Goal: Task Accomplishment & Management: Manage account settings

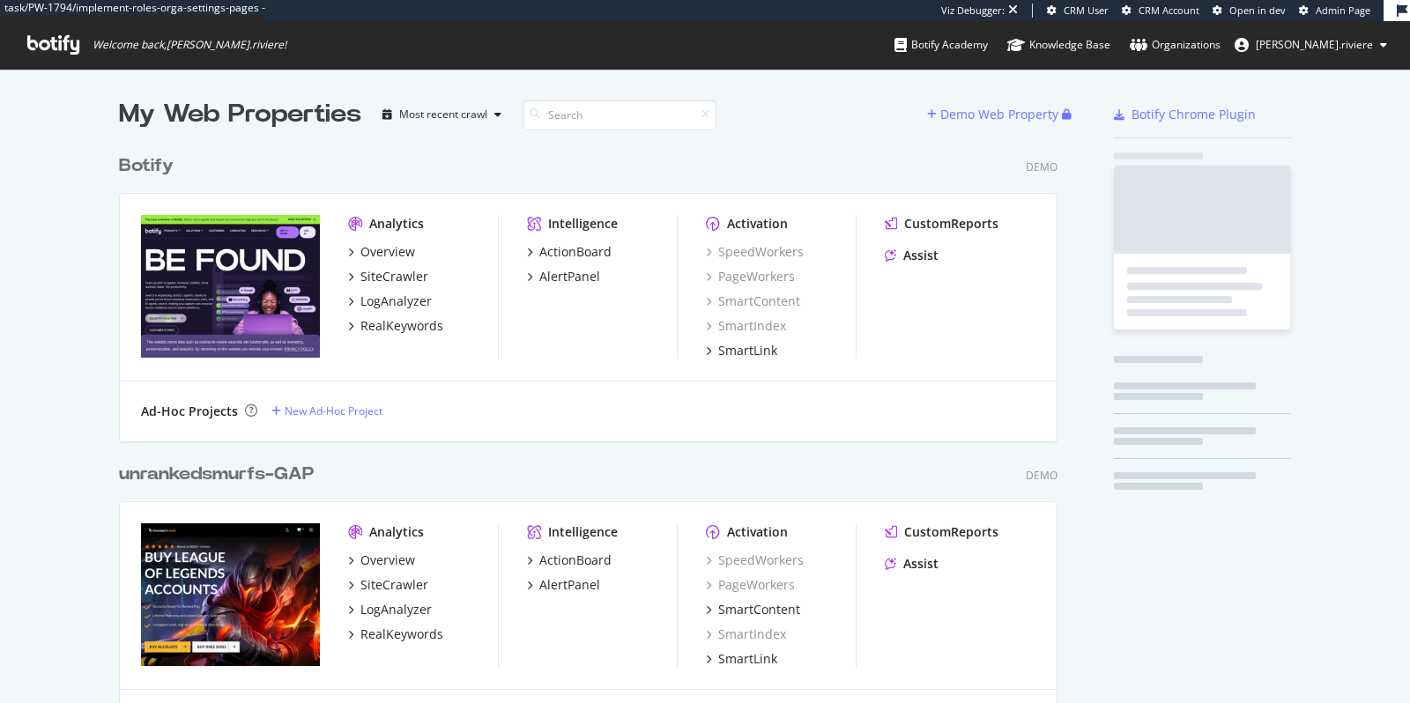
scroll to position [702, 1410]
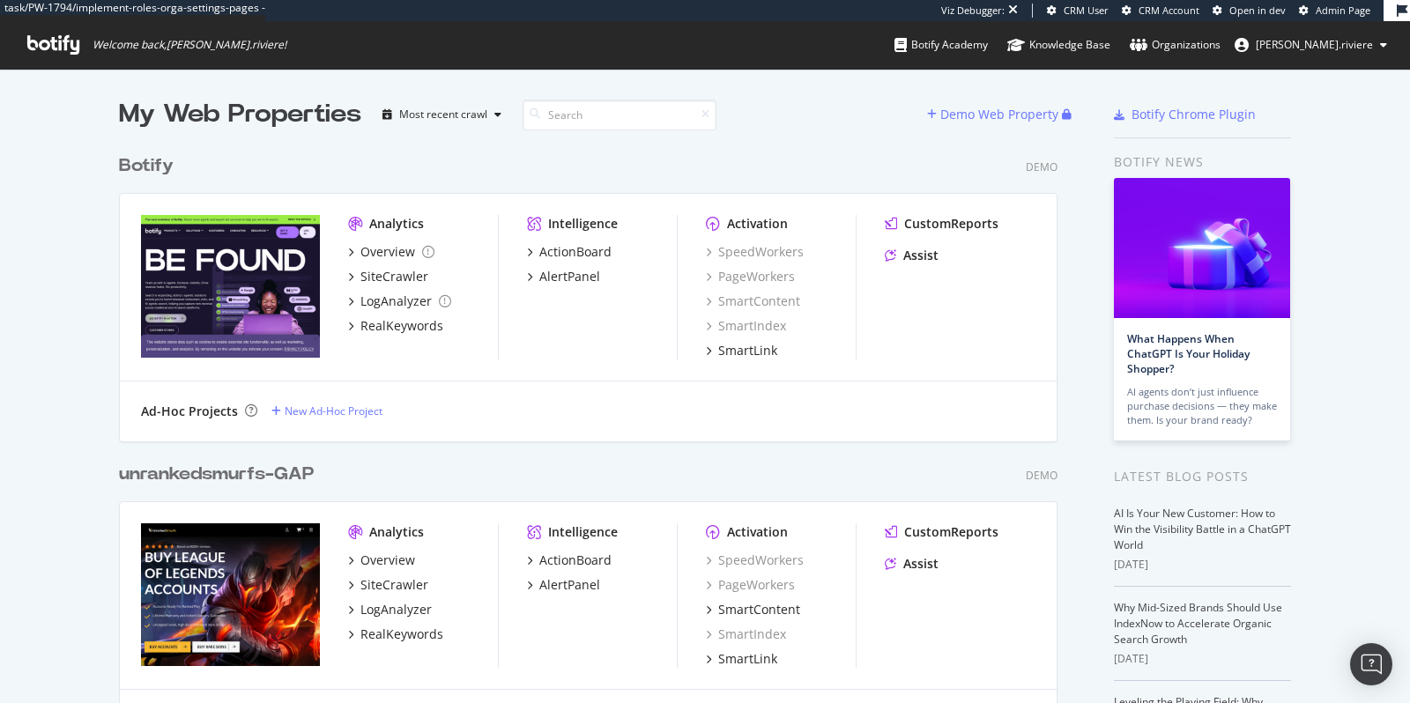
click at [299, 122] on div "My Web Properties" at bounding box center [240, 114] width 242 height 35
click at [320, 144] on div "Botify Demo Analytics Overview SiteCrawler LogAnalyzer RealKeywords Intelligenc…" at bounding box center [595, 286] width 953 height 308
click at [266, 104] on div "My Web Properties" at bounding box center [240, 114] width 242 height 35
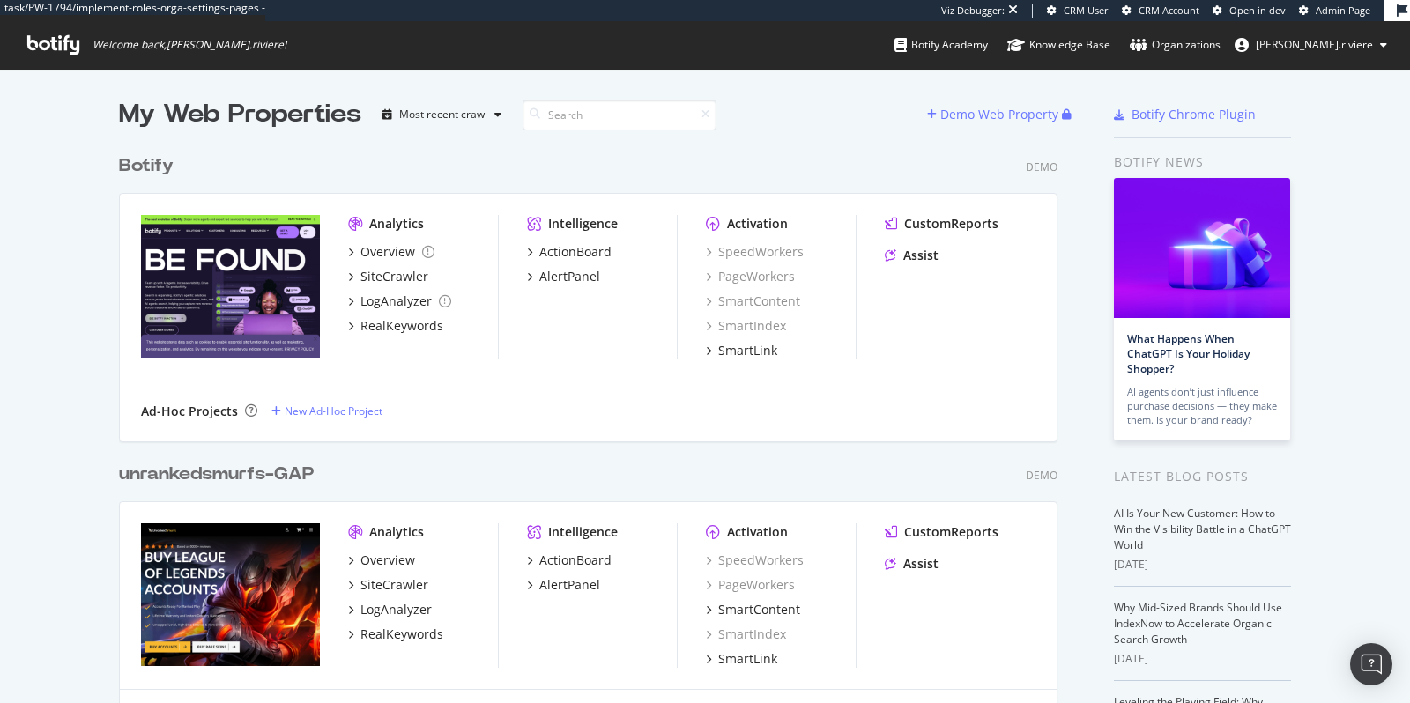
click at [199, 115] on div "My Web Properties" at bounding box center [240, 114] width 242 height 35
click at [144, 115] on div "My Web Properties" at bounding box center [240, 114] width 242 height 35
click at [198, 115] on div "My Web Properties" at bounding box center [240, 114] width 242 height 35
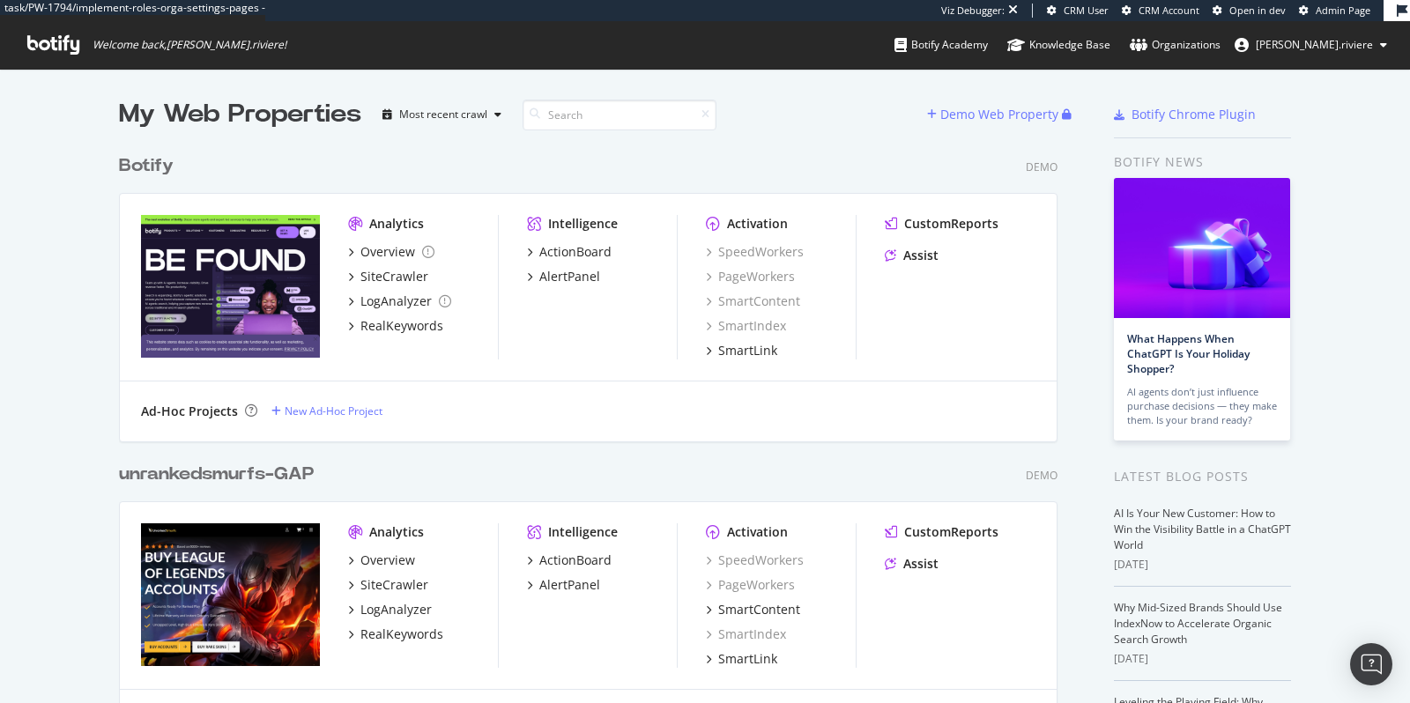
click at [198, 115] on div "My Web Properties" at bounding box center [240, 114] width 242 height 35
click at [269, 110] on div "My Web Properties" at bounding box center [240, 114] width 242 height 35
click at [261, 145] on div "Botify Demo Analytics Overview SiteCrawler LogAnalyzer RealKeywords Intelligenc…" at bounding box center [595, 286] width 953 height 308
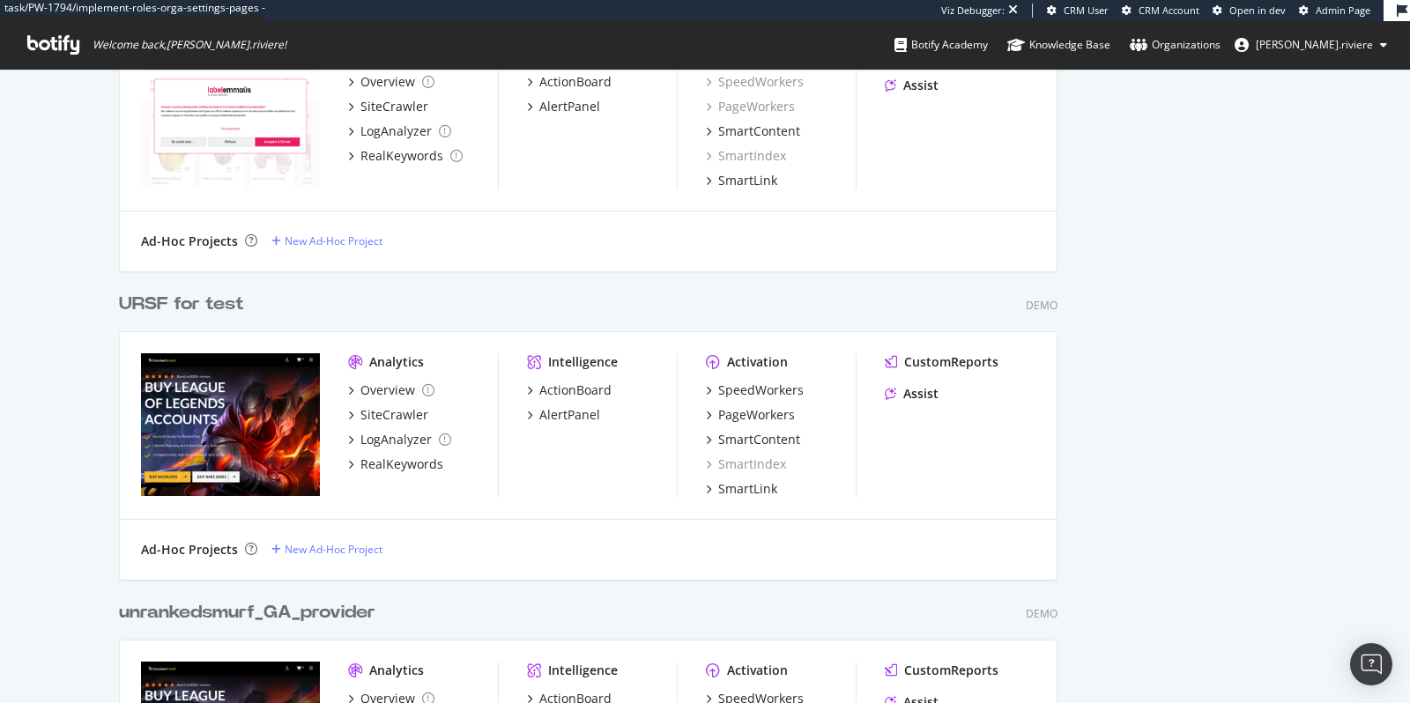
scroll to position [1071, 0]
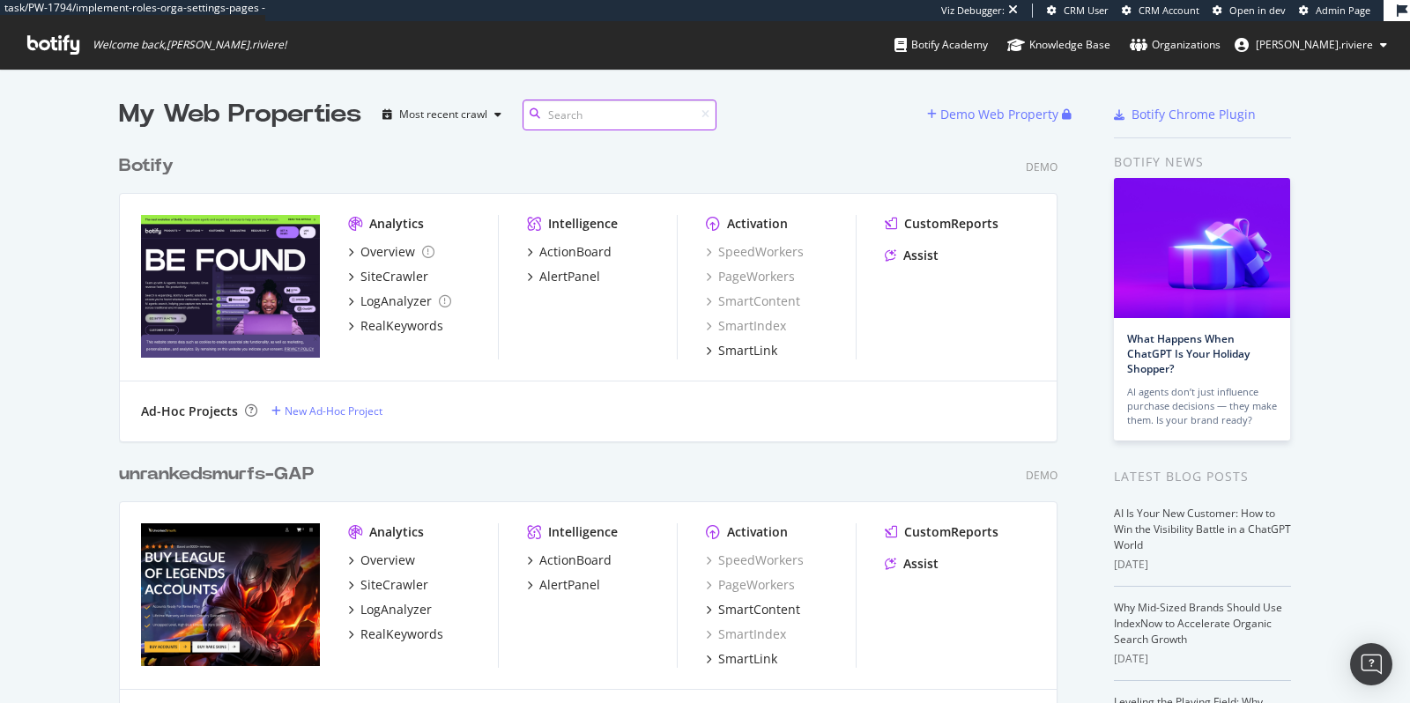
click at [553, 116] on input at bounding box center [620, 115] width 194 height 31
click at [560, 108] on input at bounding box center [620, 115] width 194 height 31
click at [187, 115] on div "My Web Properties" at bounding box center [240, 114] width 242 height 35
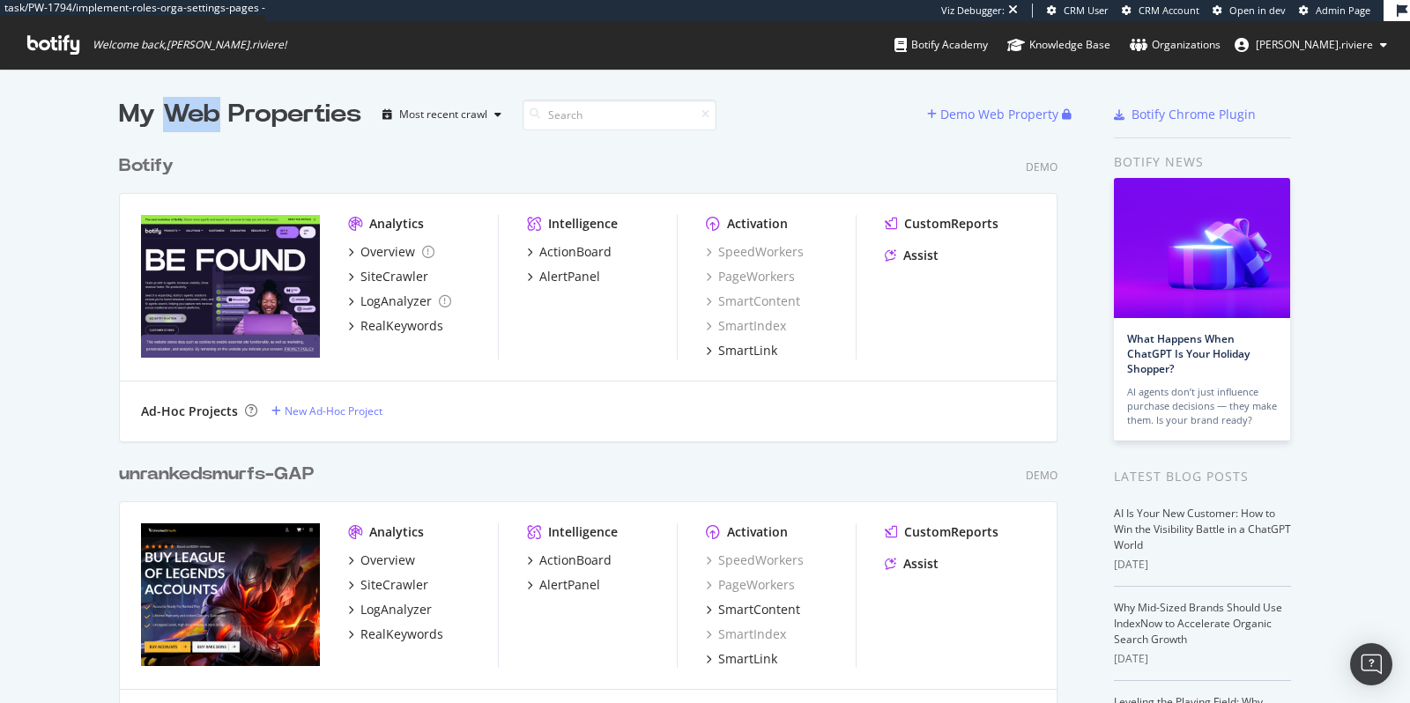
click at [145, 116] on div "My Web Properties" at bounding box center [240, 114] width 242 height 35
click at [202, 115] on div "My Web Properties" at bounding box center [240, 114] width 242 height 35
click at [268, 118] on div "My Web Properties" at bounding box center [240, 114] width 242 height 35
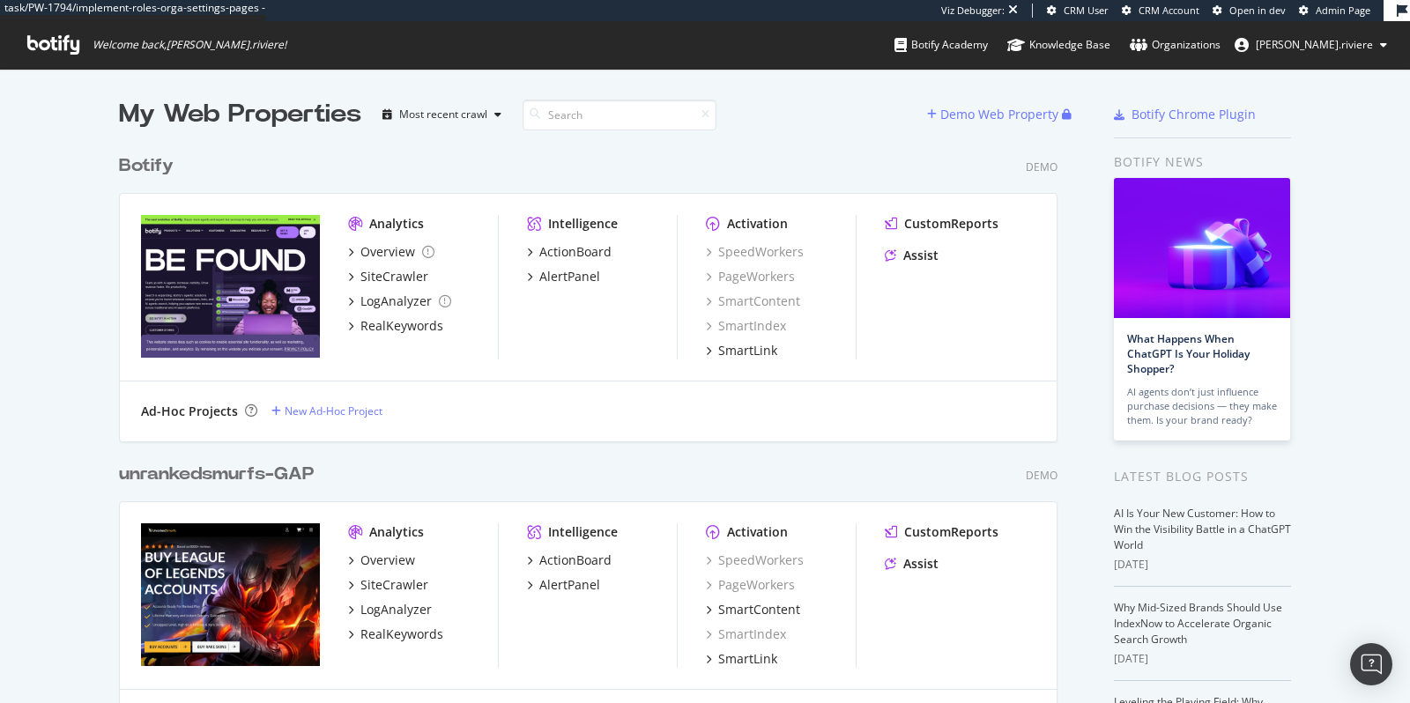
click at [268, 118] on div "My Web Properties" at bounding box center [240, 114] width 242 height 35
click at [205, 113] on div "My Web Properties" at bounding box center [240, 114] width 242 height 35
click at [131, 120] on div "My Web Properties" at bounding box center [240, 114] width 242 height 35
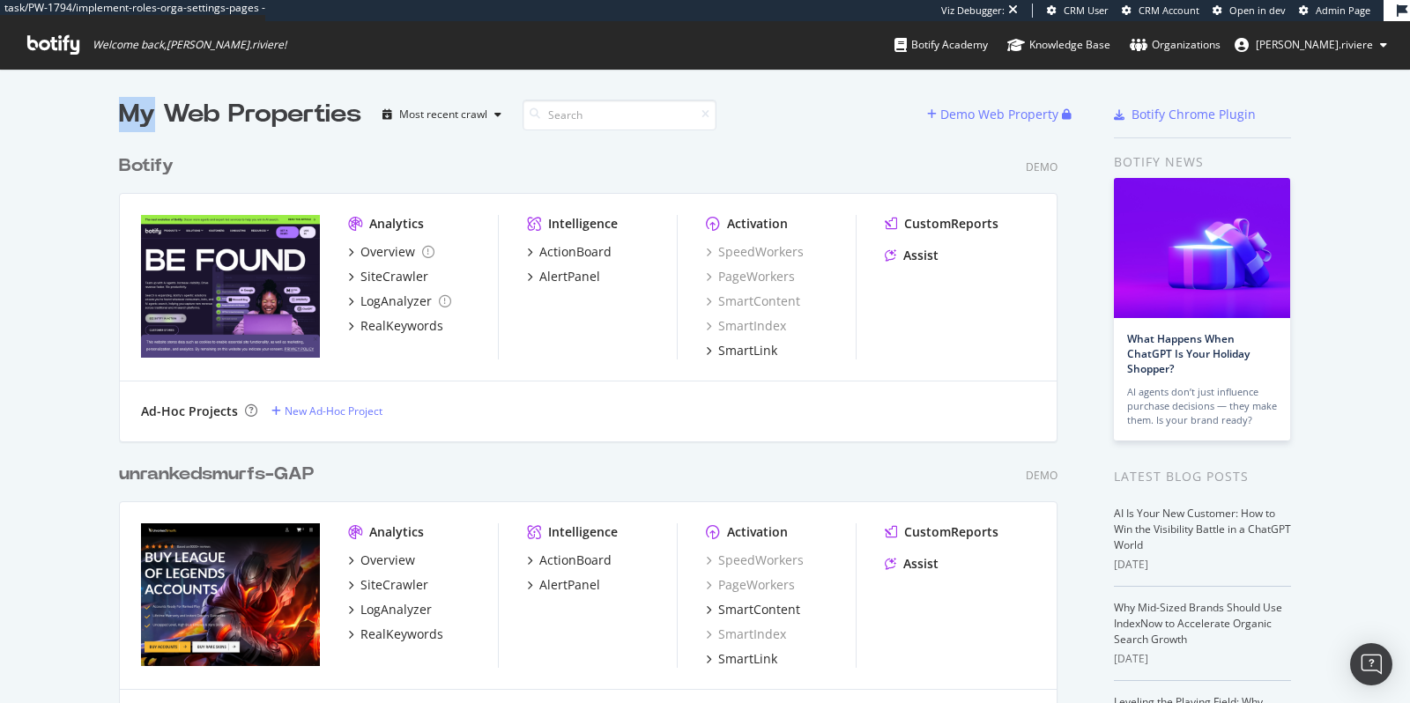
click at [182, 117] on div "My Web Properties" at bounding box center [240, 114] width 242 height 35
click at [243, 114] on div "My Web Properties" at bounding box center [240, 114] width 242 height 35
click at [196, 115] on div "My Web Properties" at bounding box center [240, 114] width 242 height 35
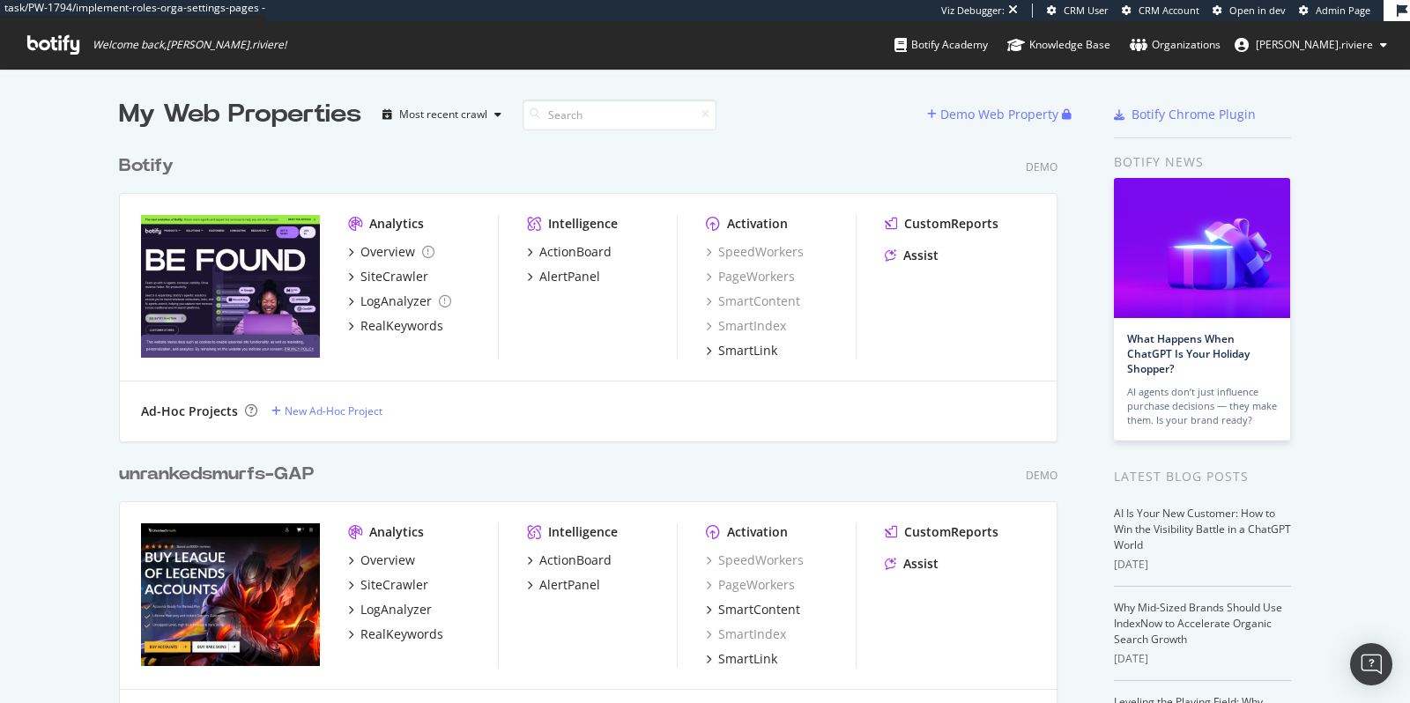
click at [196, 115] on div "My Web Properties" at bounding box center [240, 114] width 242 height 35
click at [129, 120] on div "My Web Properties" at bounding box center [240, 114] width 242 height 35
click at [186, 115] on div "My Web Properties" at bounding box center [240, 114] width 242 height 35
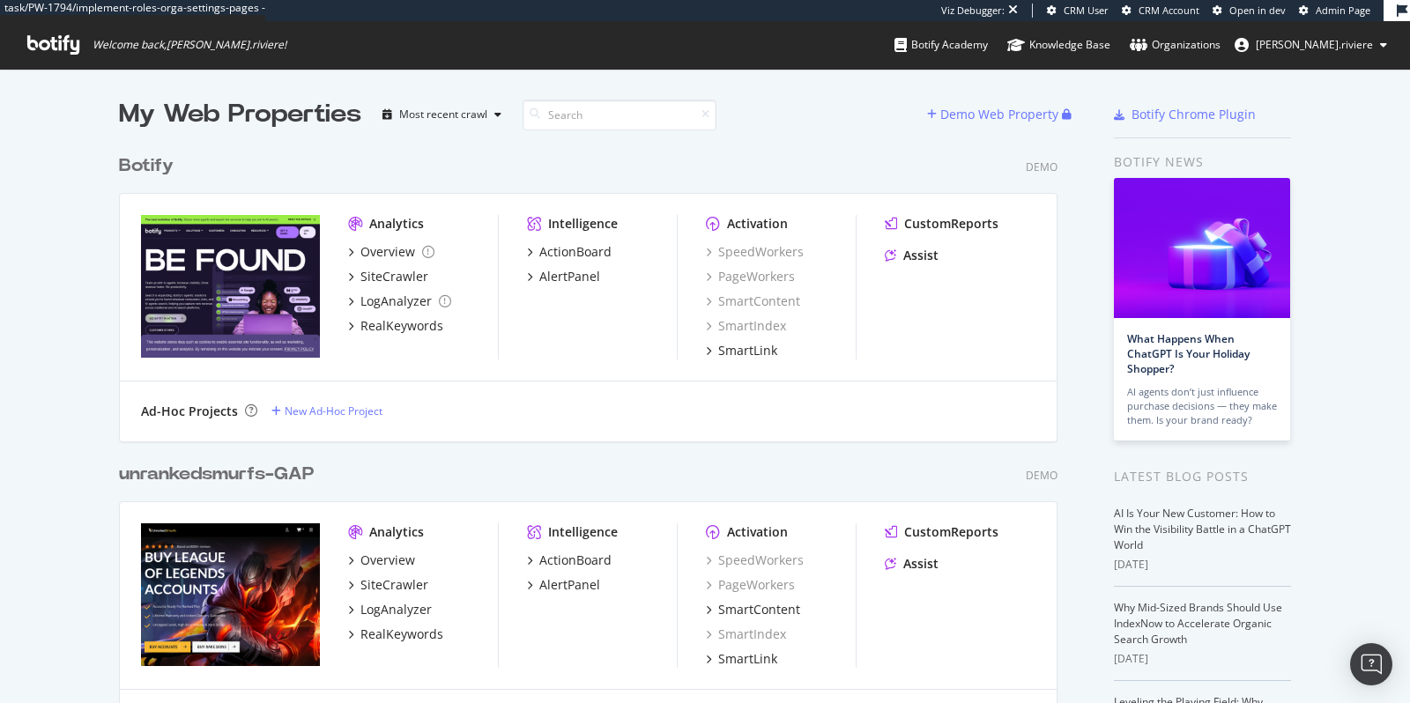
click at [253, 109] on div "My Web Properties" at bounding box center [240, 114] width 242 height 35
click at [212, 119] on div "My Web Properties" at bounding box center [240, 114] width 242 height 35
click at [144, 118] on div "My Web Properties" at bounding box center [240, 114] width 242 height 35
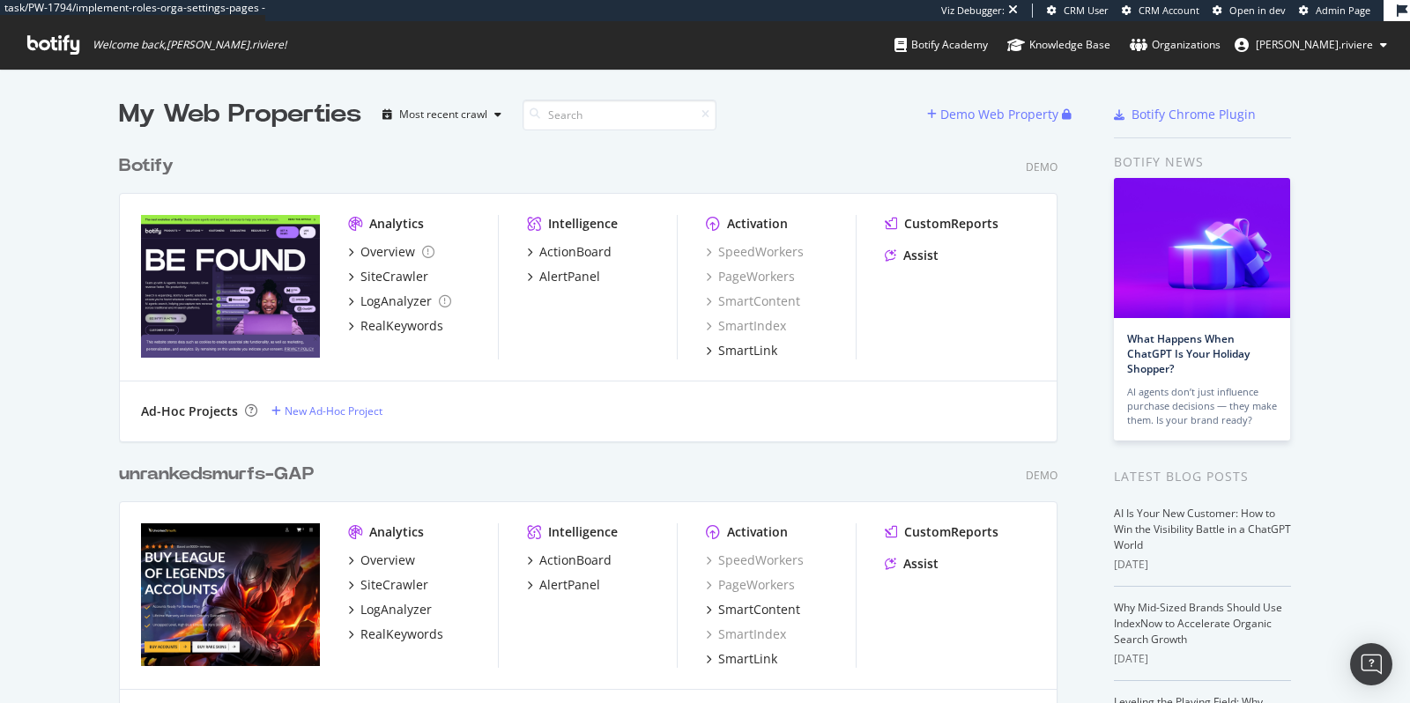
click at [144, 118] on div "My Web Properties" at bounding box center [240, 114] width 242 height 35
click at [204, 112] on div "My Web Properties" at bounding box center [240, 114] width 242 height 35
click at [268, 110] on div "My Web Properties" at bounding box center [240, 114] width 242 height 35
click at [205, 109] on div "My Web Properties" at bounding box center [240, 114] width 242 height 35
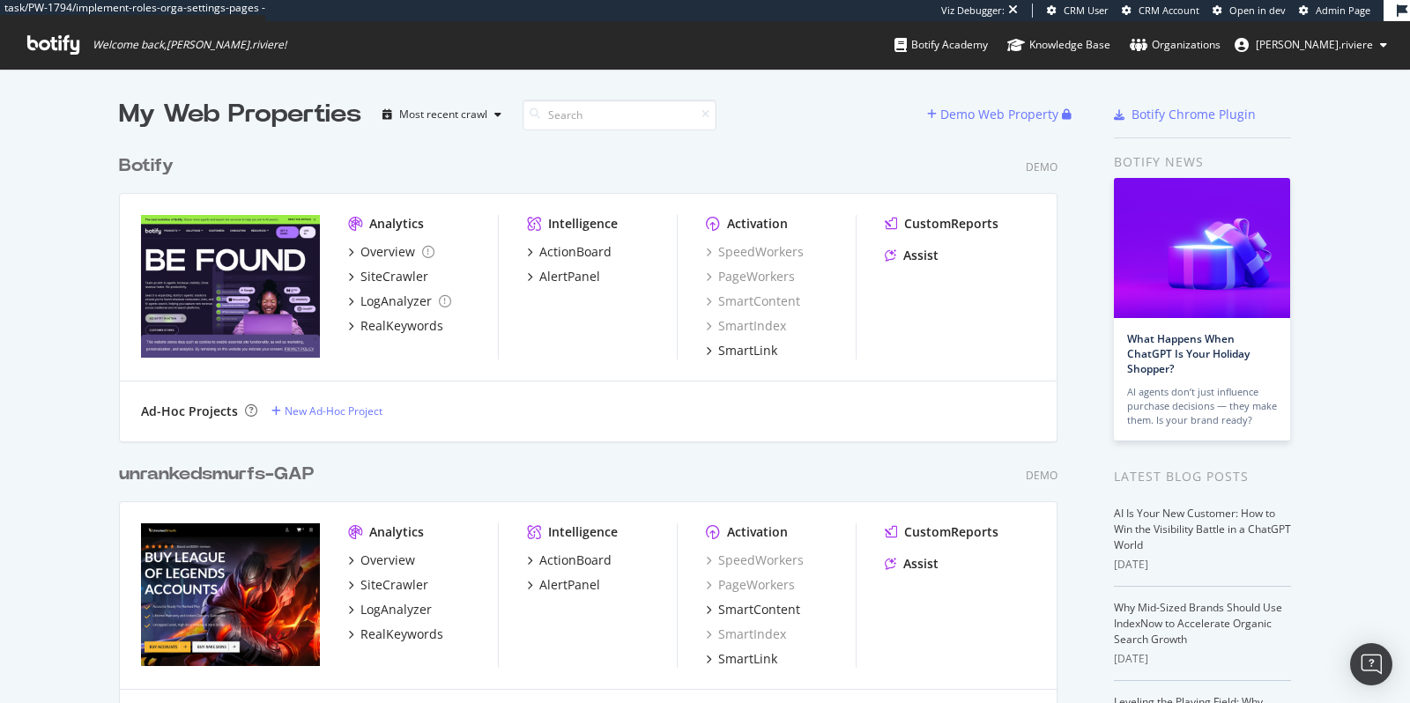
click at [205, 109] on div "My Web Properties" at bounding box center [240, 114] width 242 height 35
click at [145, 112] on div "My Web Properties" at bounding box center [240, 114] width 242 height 35
click at [195, 110] on div "My Web Properties" at bounding box center [240, 114] width 242 height 35
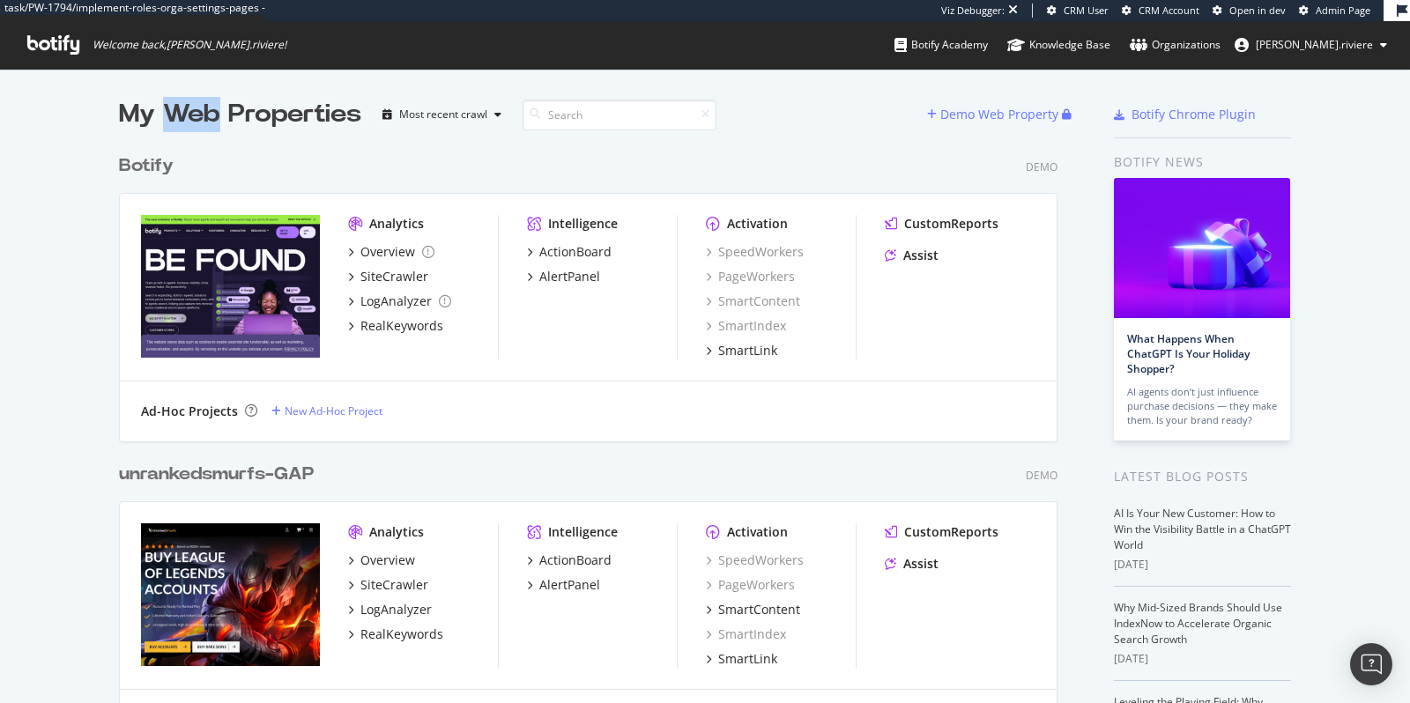
click at [242, 115] on div "My Web Properties" at bounding box center [240, 114] width 242 height 35
click at [197, 115] on div "My Web Properties" at bounding box center [240, 114] width 242 height 35
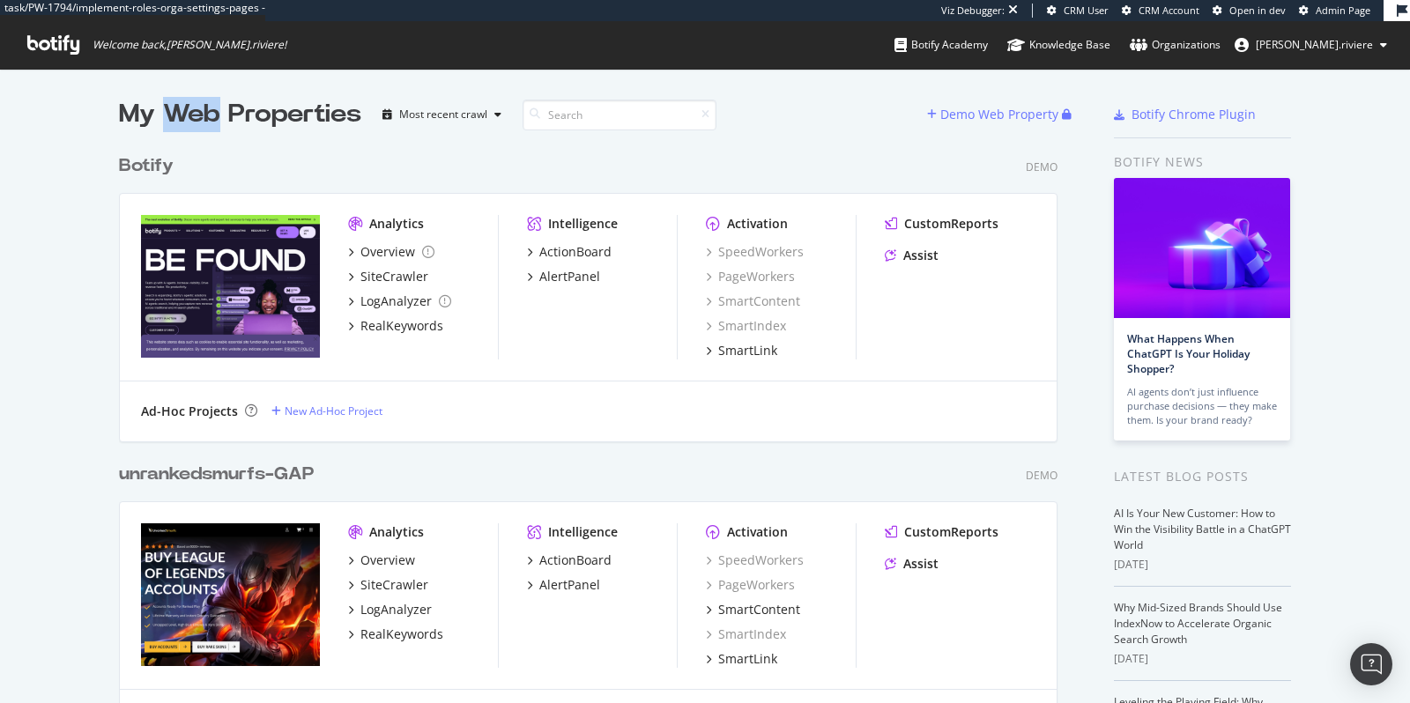
click at [150, 115] on div "My Web Properties" at bounding box center [240, 114] width 242 height 35
click at [137, 115] on div "My Web Properties" at bounding box center [240, 114] width 242 height 35
click at [191, 109] on div "My Web Properties" at bounding box center [240, 114] width 242 height 35
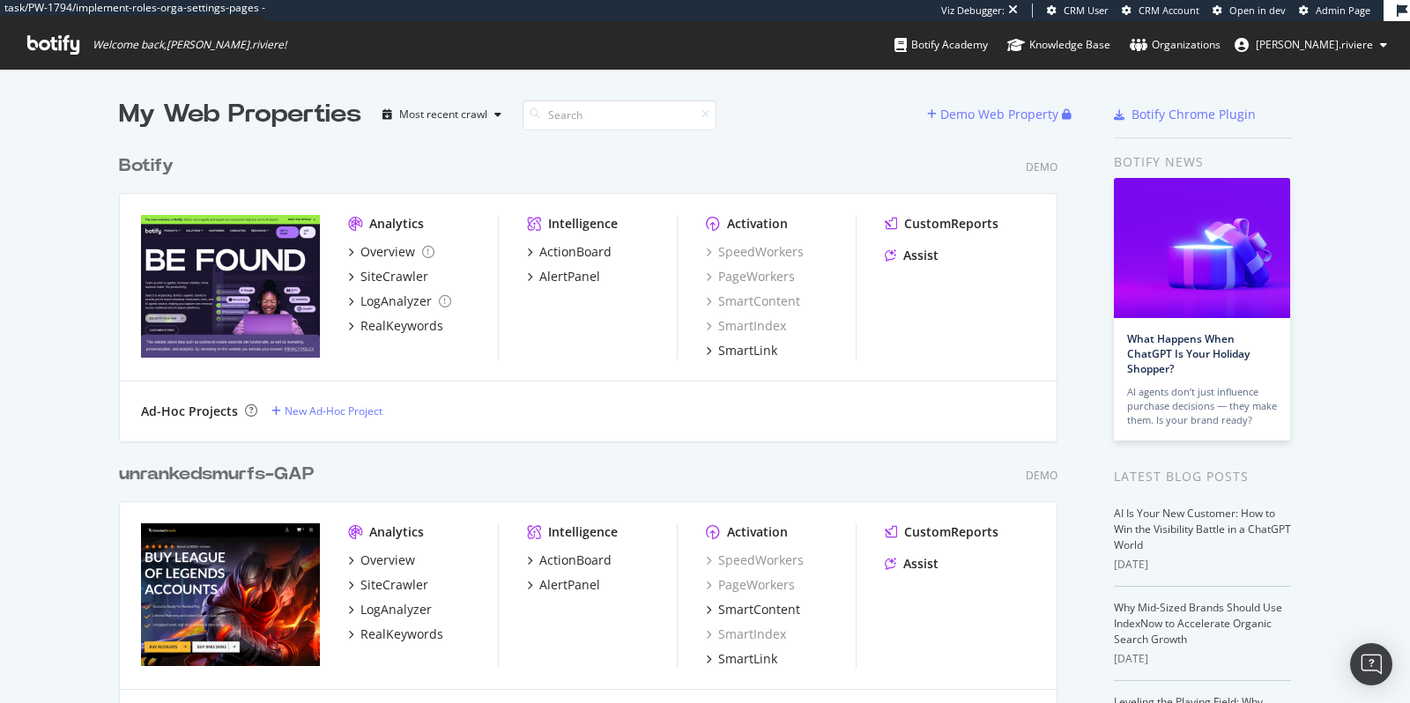
click at [191, 109] on div "My Web Properties" at bounding box center [240, 114] width 242 height 35
click at [261, 112] on div "My Web Properties" at bounding box center [240, 114] width 242 height 35
click at [204, 112] on div "My Web Properties" at bounding box center [240, 114] width 242 height 35
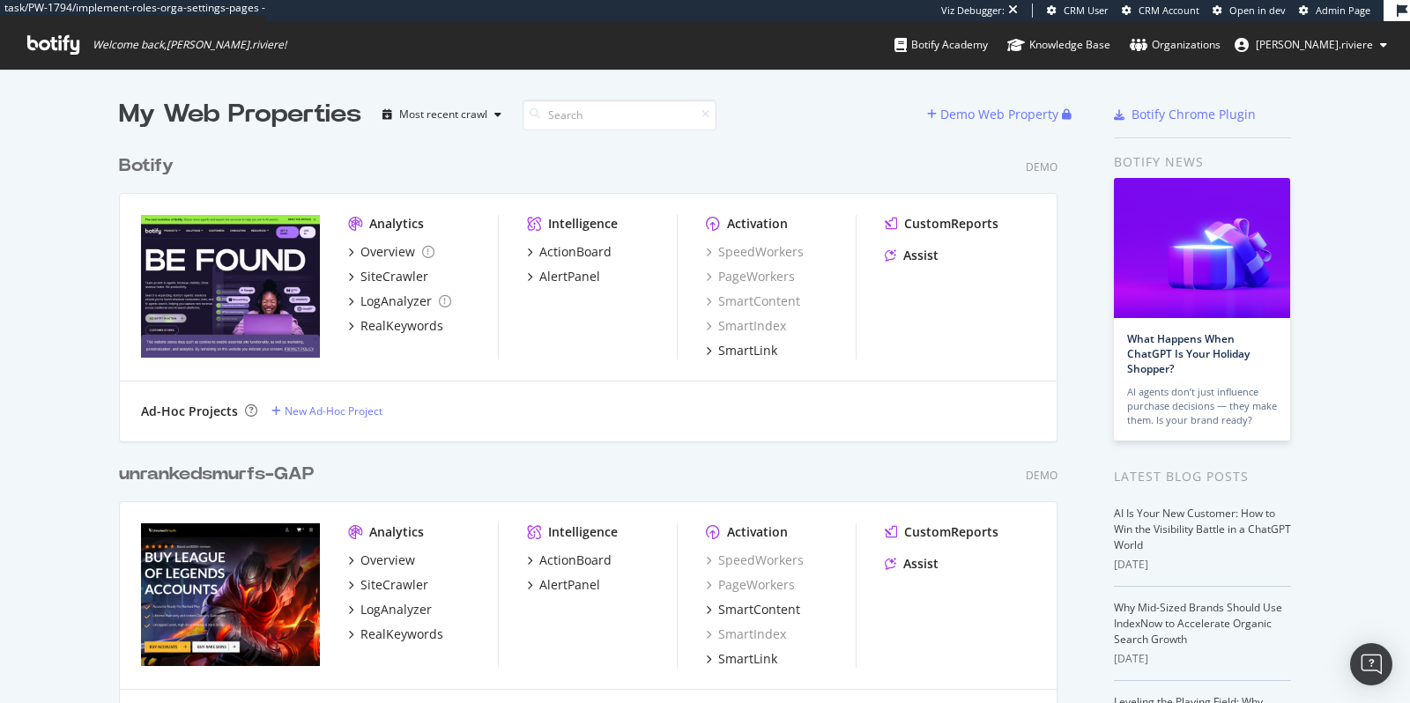
click at [138, 111] on div "My Web Properties" at bounding box center [240, 114] width 242 height 35
click at [206, 110] on div "My Web Properties" at bounding box center [240, 114] width 242 height 35
click at [271, 108] on div "My Web Properties" at bounding box center [240, 114] width 242 height 35
click at [268, 112] on div "My Web Properties" at bounding box center [240, 114] width 242 height 35
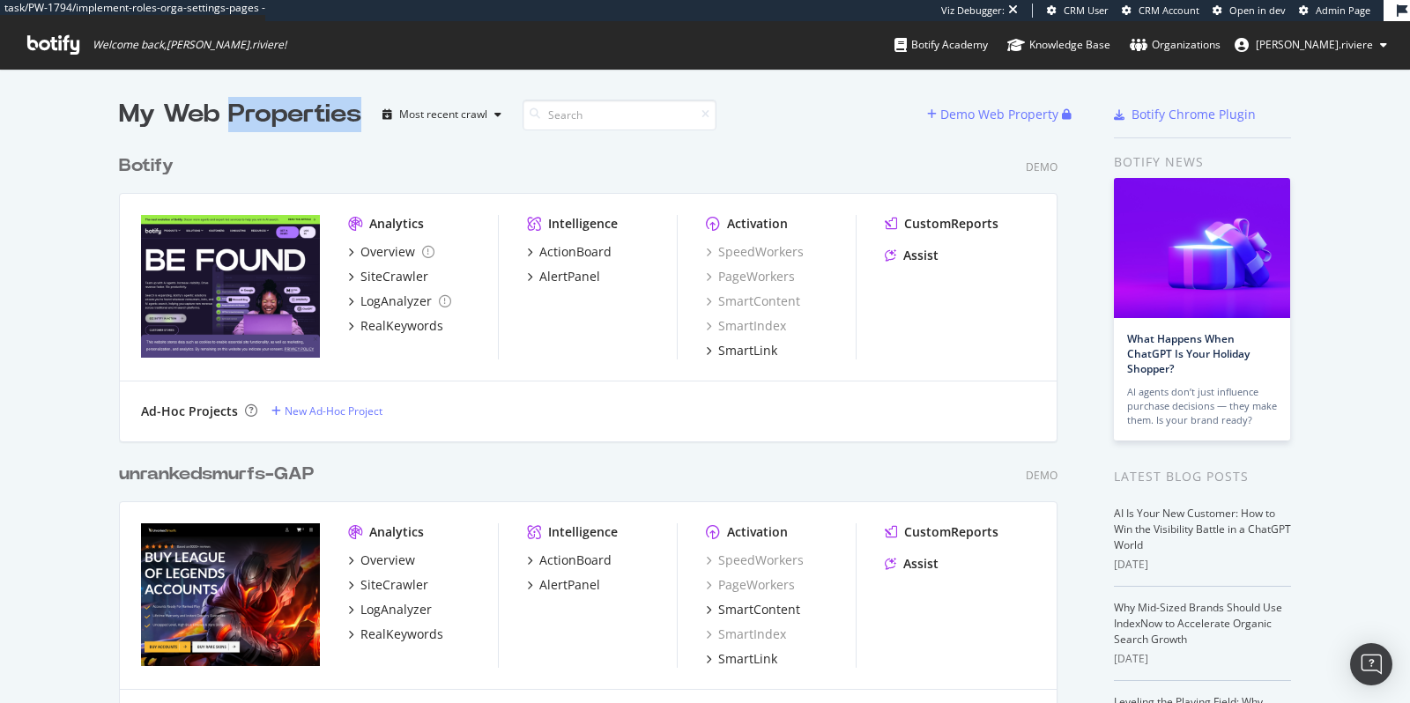
click at [268, 112] on div "My Web Properties" at bounding box center [240, 114] width 242 height 35
click at [189, 113] on div "My Web Properties" at bounding box center [240, 114] width 242 height 35
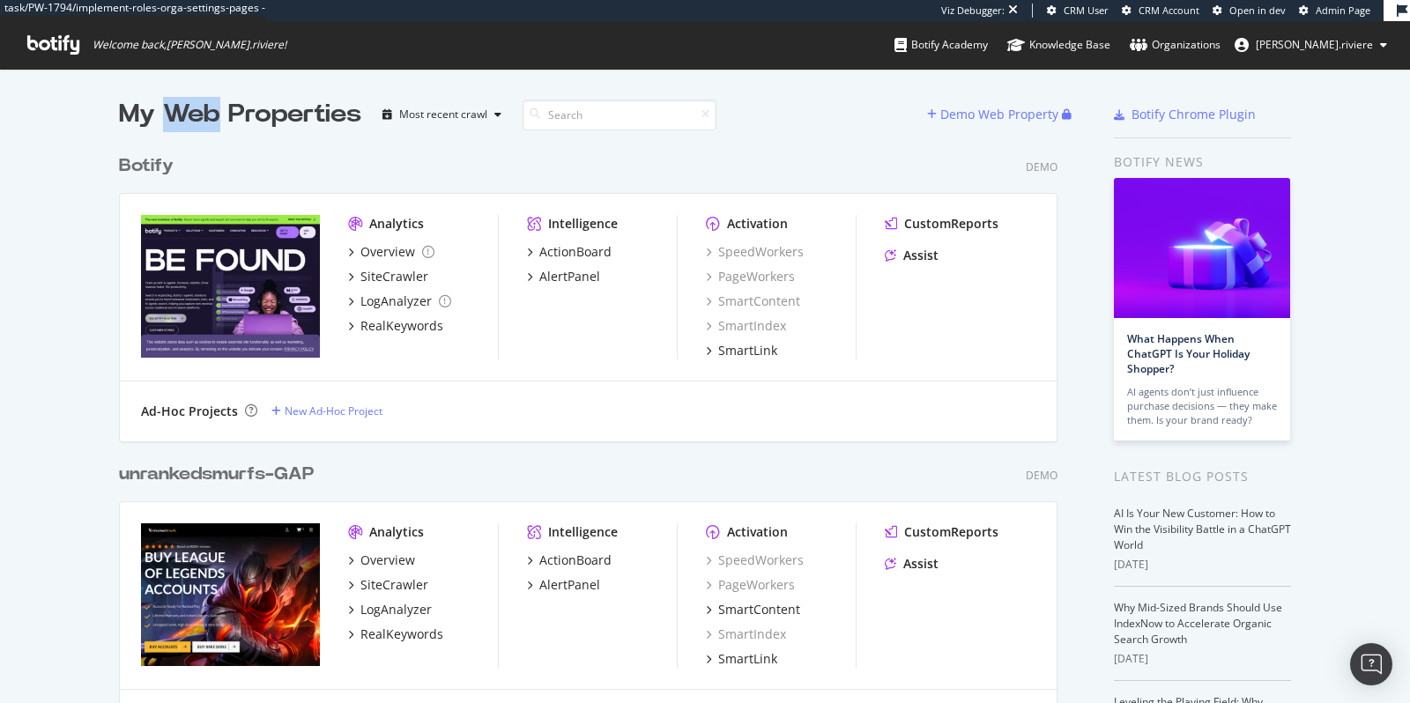
click at [149, 116] on div "My Web Properties" at bounding box center [240, 114] width 242 height 35
click at [145, 116] on div "My Web Properties" at bounding box center [240, 114] width 242 height 35
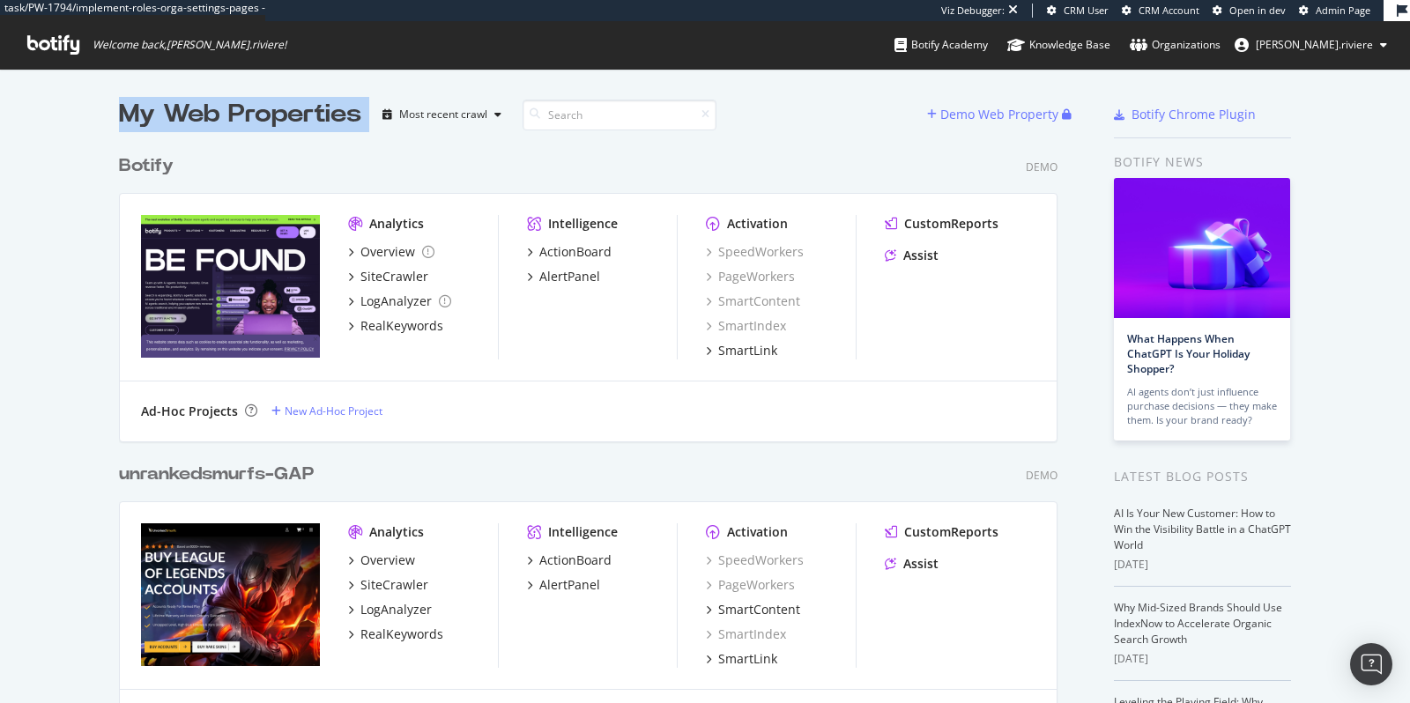
click at [211, 110] on div "My Web Properties" at bounding box center [240, 114] width 242 height 35
click at [282, 108] on div "My Web Properties" at bounding box center [240, 114] width 242 height 35
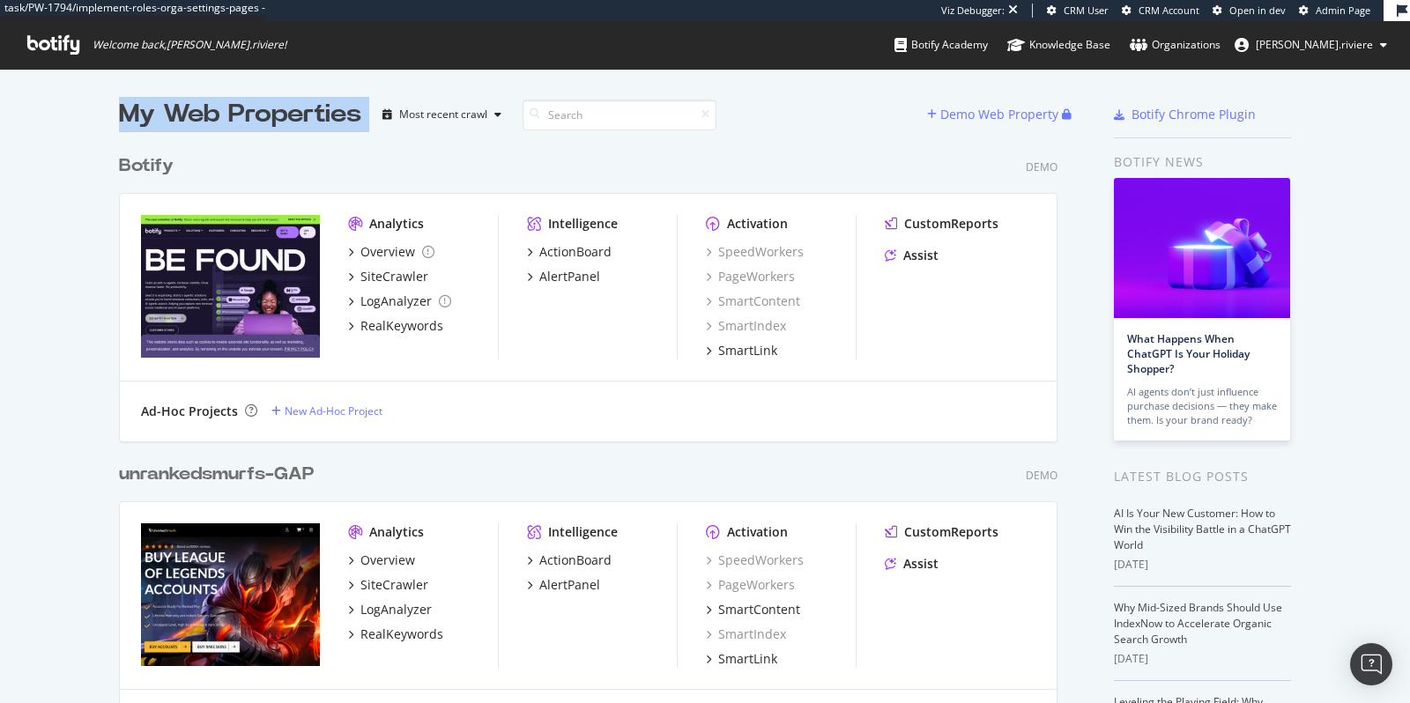
click at [183, 115] on div "My Web Properties" at bounding box center [240, 114] width 242 height 35
click at [134, 118] on div "My Web Properties" at bounding box center [240, 114] width 242 height 35
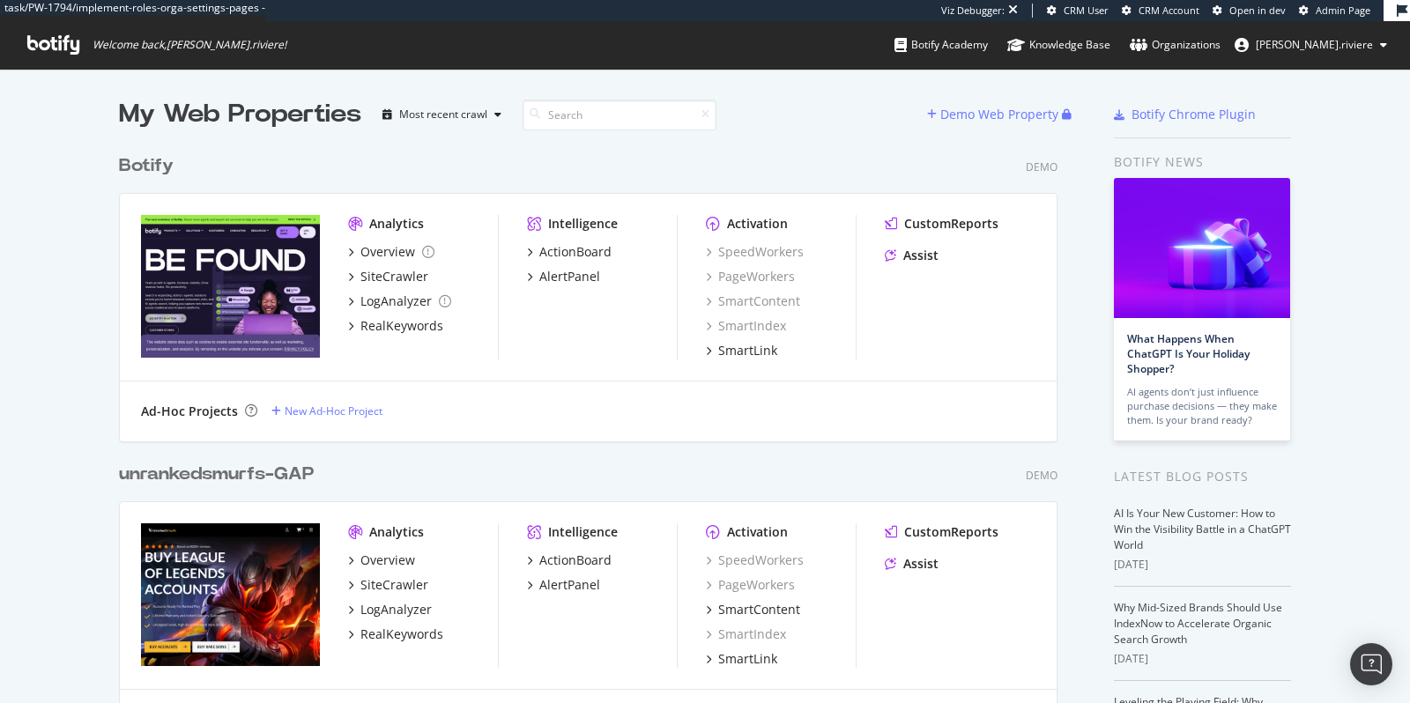
click at [193, 116] on div "My Web Properties" at bounding box center [240, 114] width 242 height 35
click at [287, 117] on div "My Web Properties" at bounding box center [240, 114] width 242 height 35
click at [198, 115] on div "My Web Properties" at bounding box center [240, 114] width 242 height 35
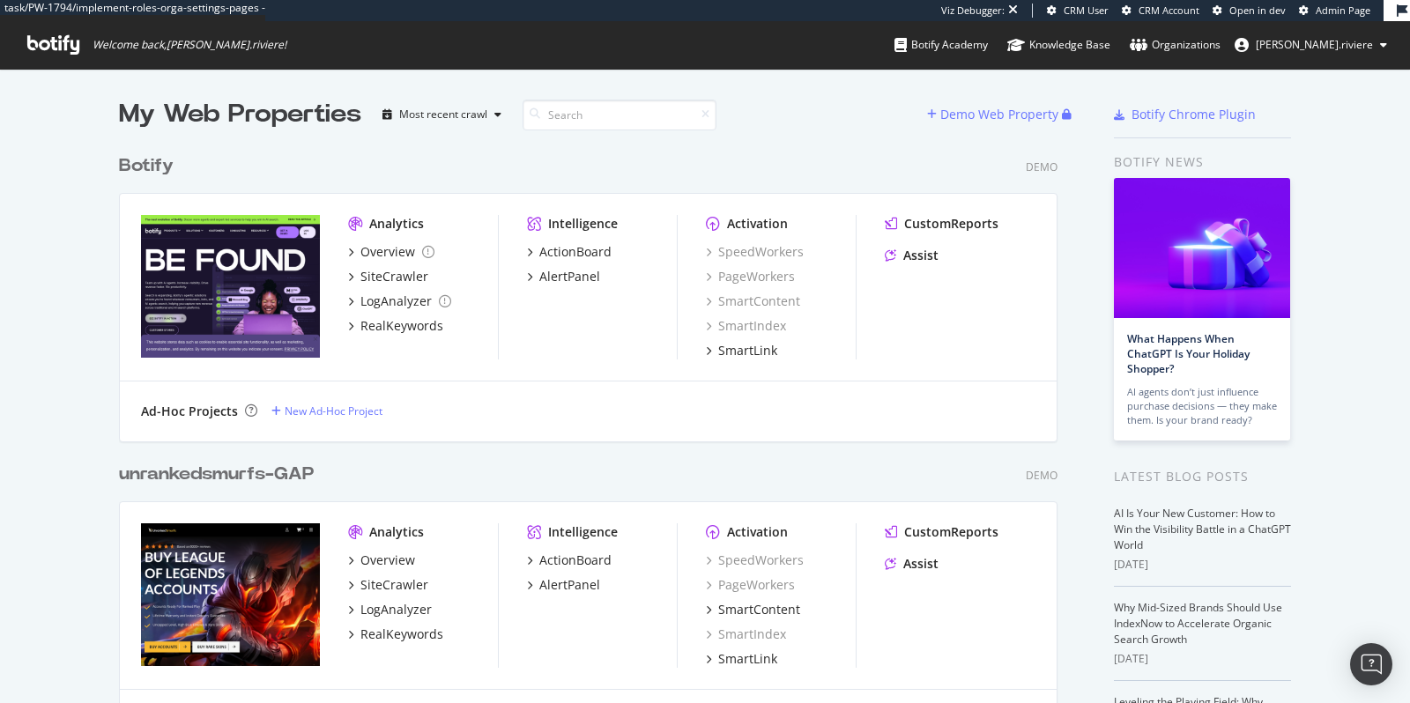
click at [198, 115] on div "My Web Properties" at bounding box center [240, 114] width 242 height 35
click at [137, 117] on div "My Web Properties" at bounding box center [240, 114] width 242 height 35
click at [196, 119] on div "My Web Properties" at bounding box center [240, 114] width 242 height 35
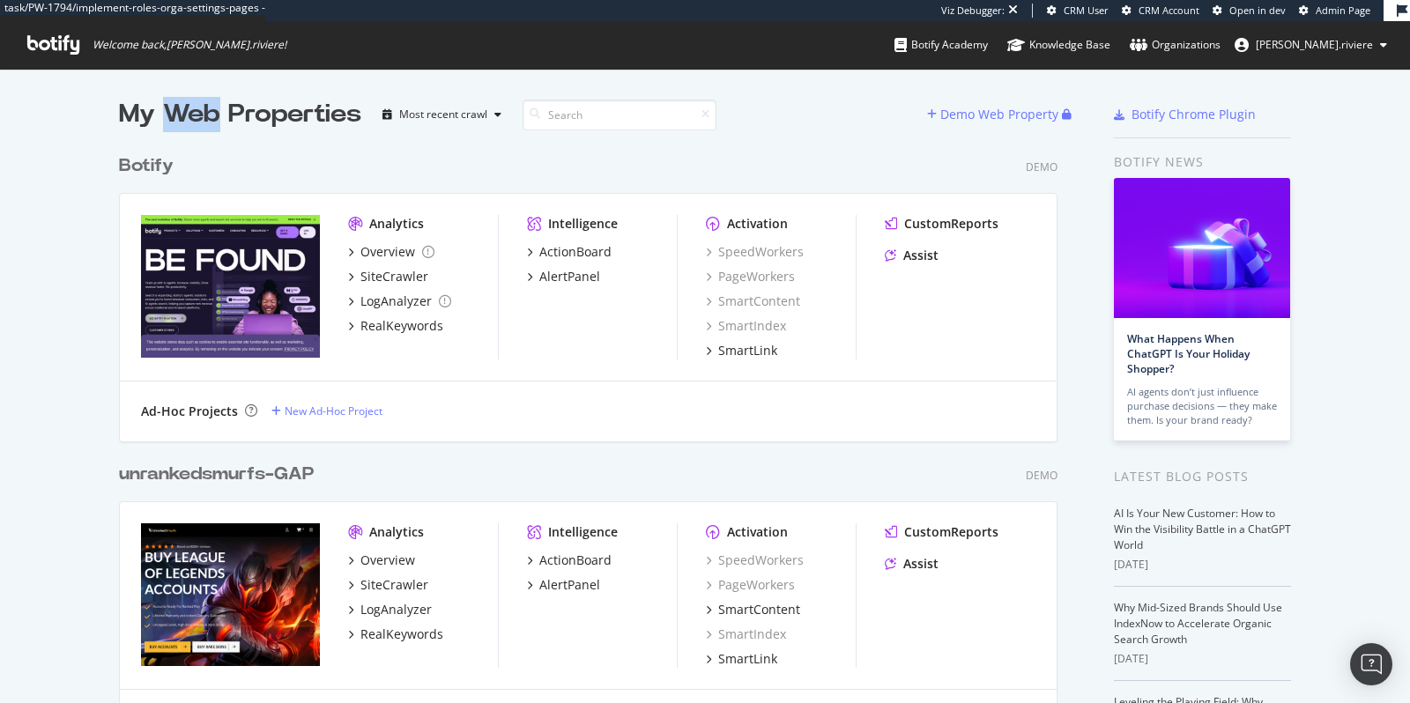
click at [196, 119] on div "My Web Properties" at bounding box center [240, 114] width 242 height 35
click at [263, 112] on div "My Web Properties" at bounding box center [240, 114] width 242 height 35
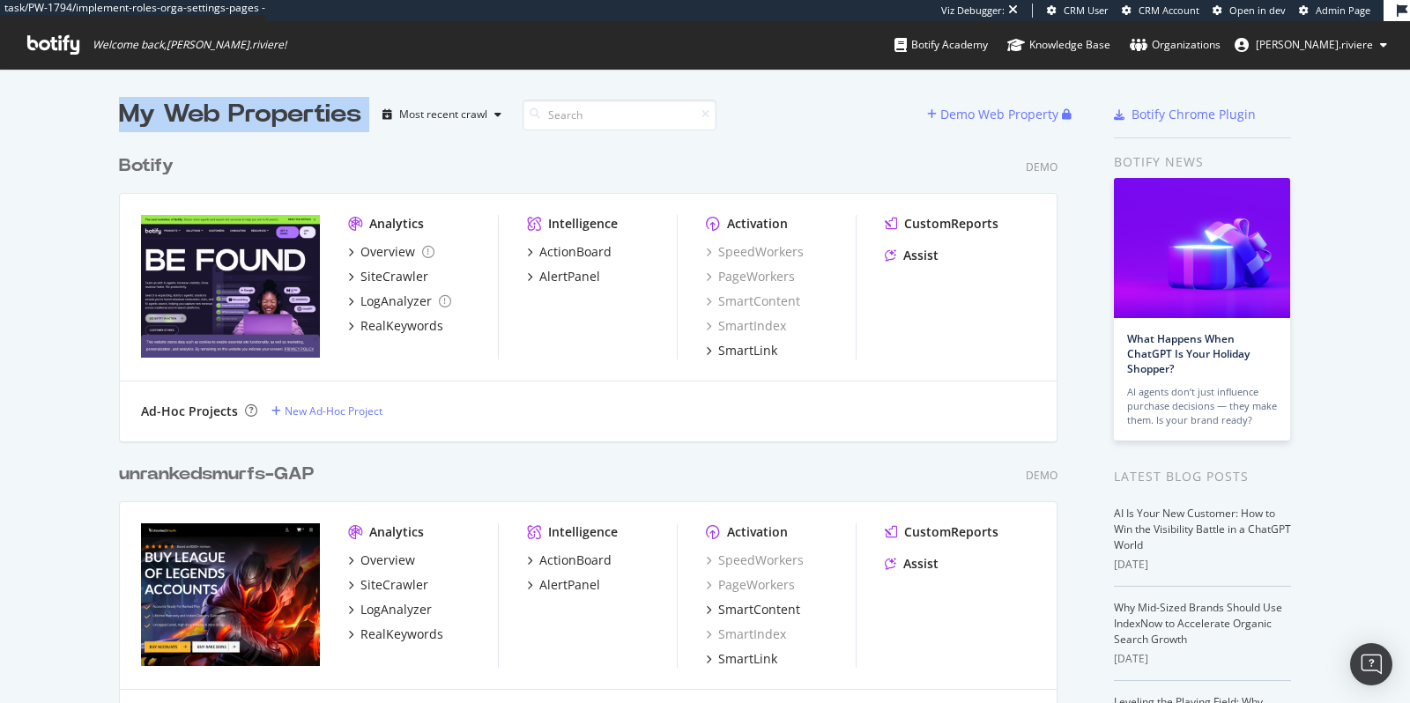
click at [185, 115] on div "My Web Properties" at bounding box center [240, 114] width 242 height 35
click at [133, 118] on div "My Web Properties" at bounding box center [240, 114] width 242 height 35
click at [195, 115] on div "My Web Properties" at bounding box center [240, 114] width 242 height 35
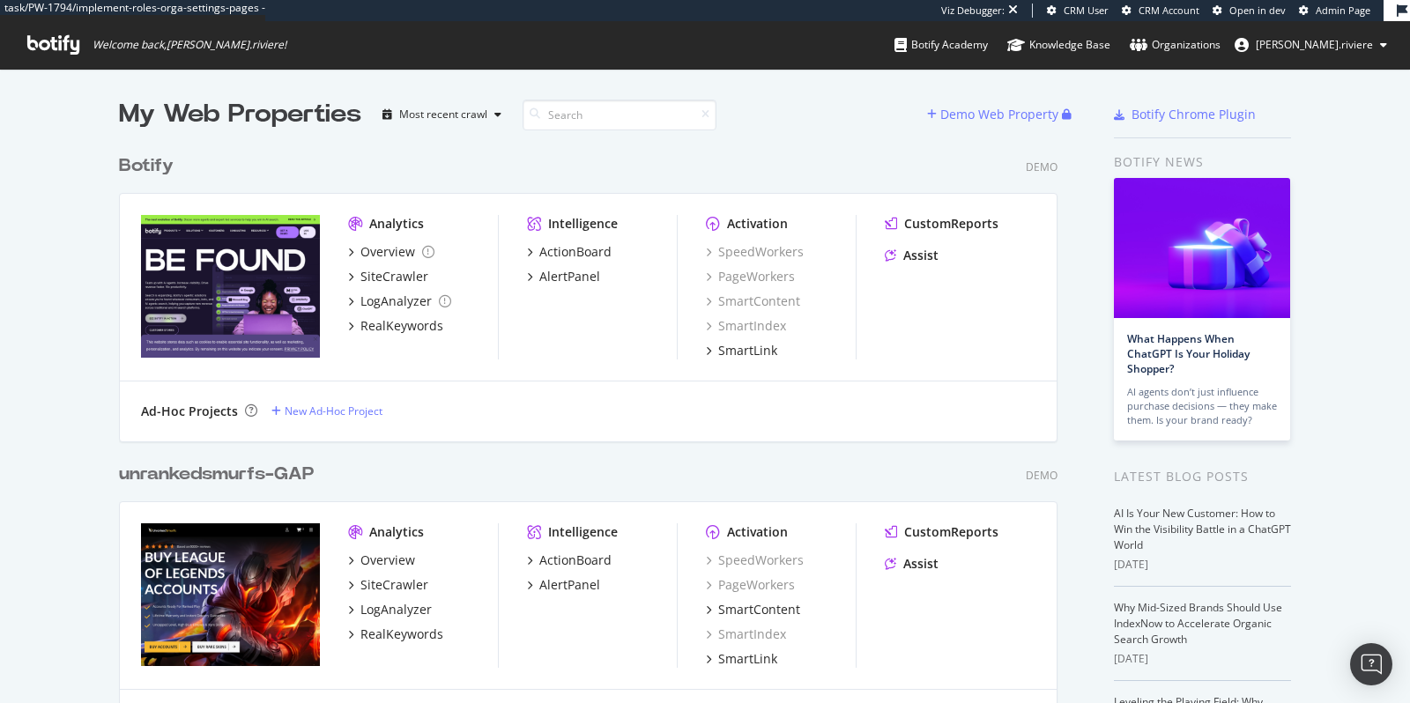
click at [195, 115] on div "My Web Properties" at bounding box center [240, 114] width 242 height 35
click at [272, 111] on div "My Web Properties" at bounding box center [240, 114] width 242 height 35
click at [194, 115] on div "My Web Properties" at bounding box center [240, 114] width 242 height 35
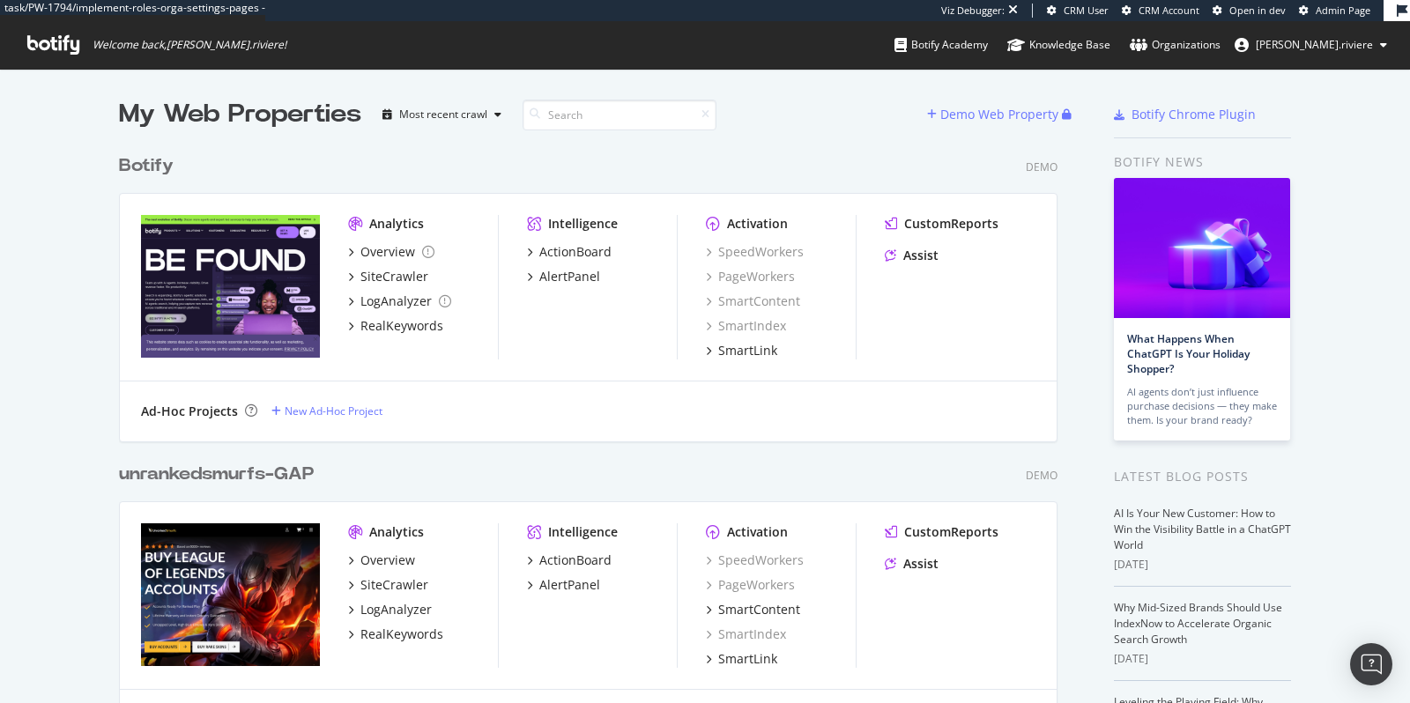
click at [194, 115] on div "My Web Properties" at bounding box center [240, 114] width 242 height 35
click at [139, 117] on div "My Web Properties" at bounding box center [240, 114] width 242 height 35
click at [182, 116] on div "My Web Properties" at bounding box center [240, 114] width 242 height 35
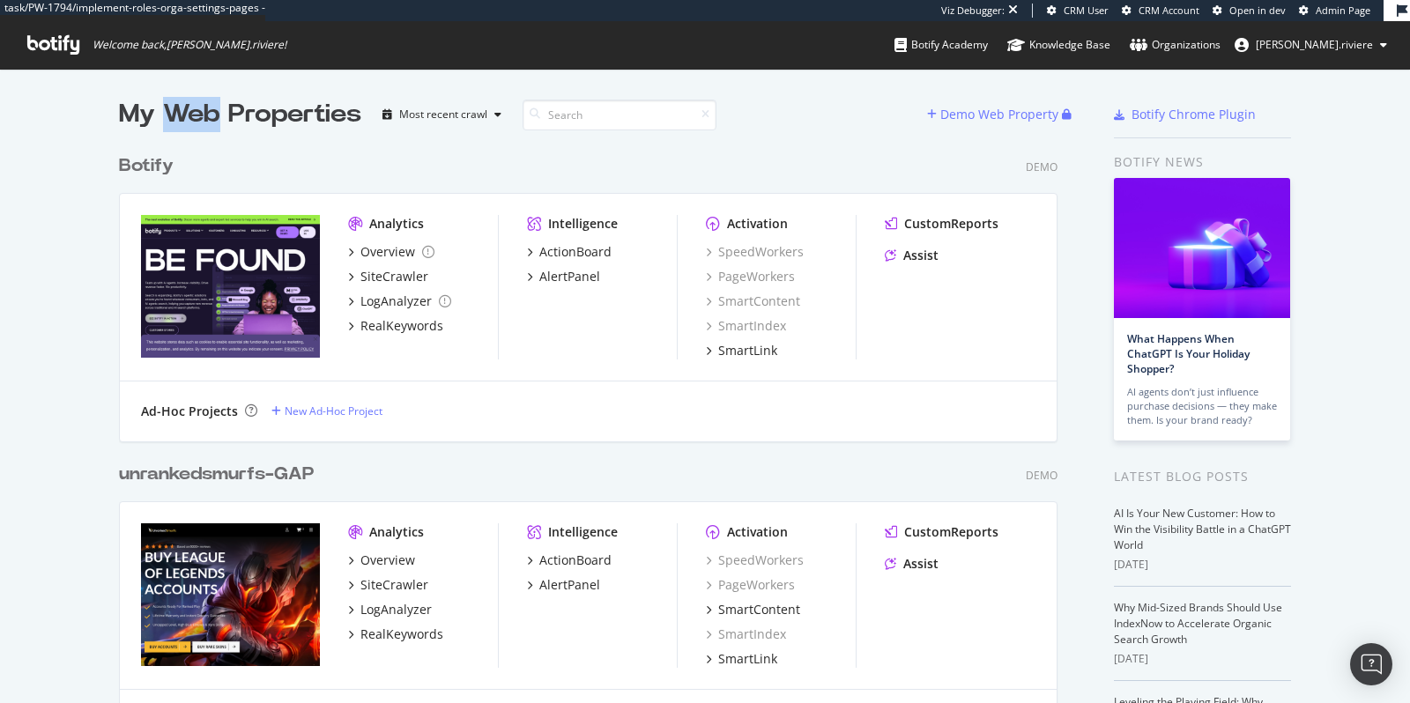
click at [270, 114] on div "My Web Properties" at bounding box center [240, 114] width 242 height 35
click at [192, 115] on div "My Web Properties" at bounding box center [240, 114] width 242 height 35
click at [141, 110] on div "My Web Properties" at bounding box center [240, 114] width 242 height 35
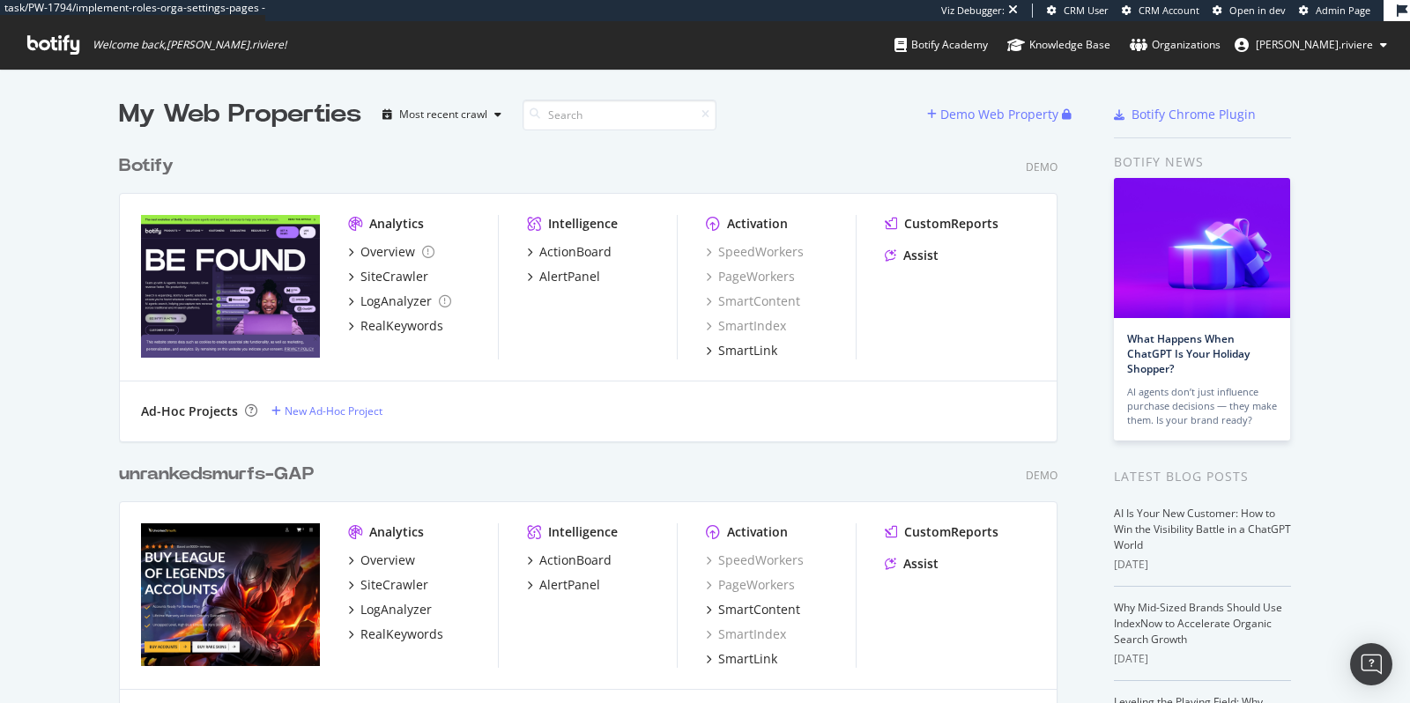
click at [141, 110] on div "My Web Properties" at bounding box center [240, 114] width 242 height 35
click at [189, 110] on div "My Web Properties" at bounding box center [240, 114] width 242 height 35
click at [294, 121] on div "My Web Properties" at bounding box center [240, 114] width 242 height 35
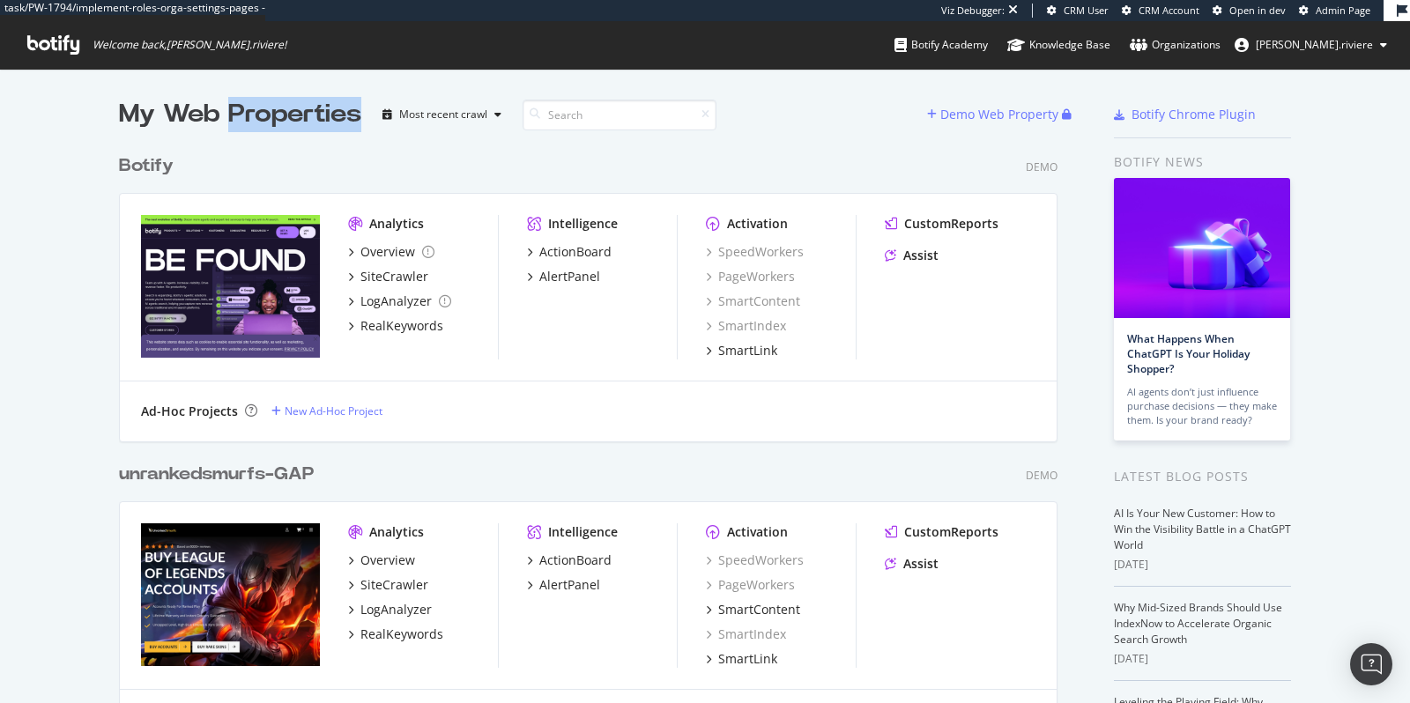
click at [199, 115] on div "My Web Properties" at bounding box center [240, 114] width 242 height 35
click at [139, 114] on div "My Web Properties" at bounding box center [240, 114] width 242 height 35
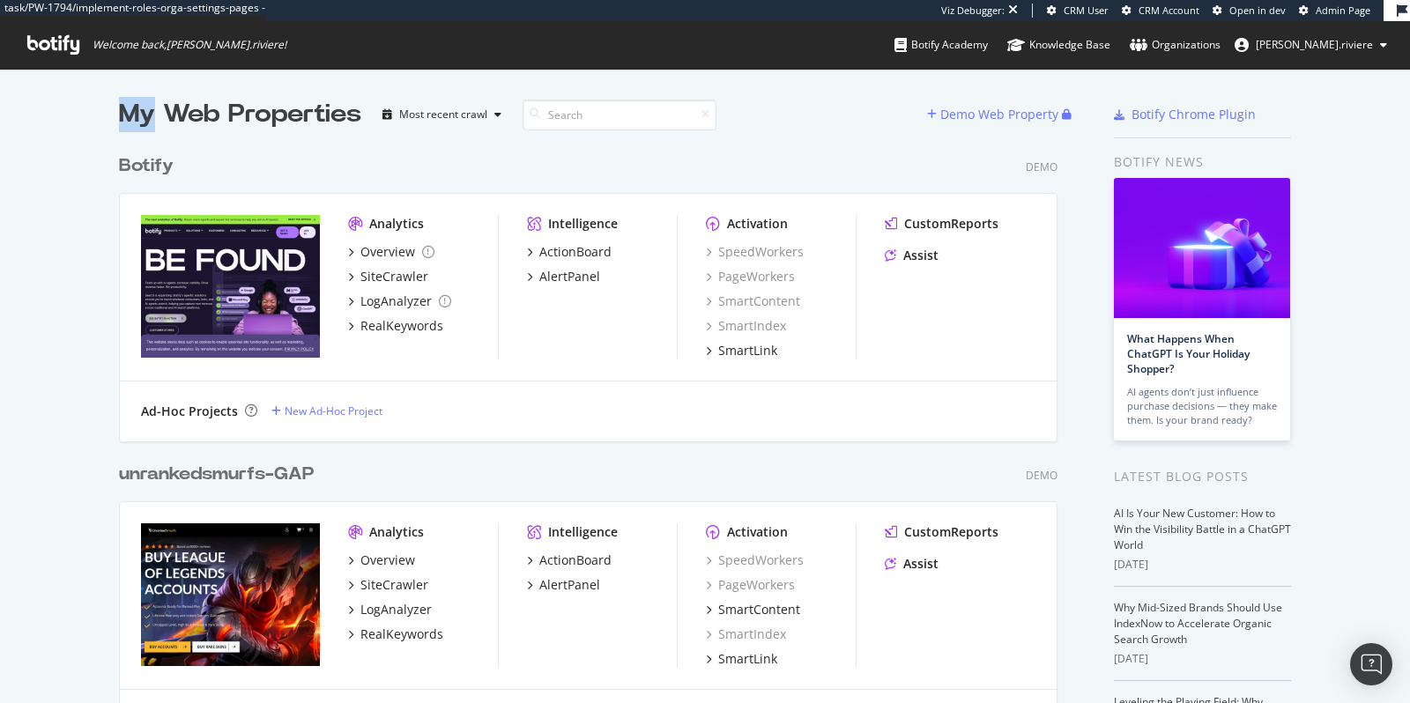
click at [201, 121] on div "My Web Properties" at bounding box center [240, 114] width 242 height 35
click at [238, 113] on div "My Web Properties" at bounding box center [240, 114] width 242 height 35
click at [187, 113] on div "My Web Properties" at bounding box center [240, 114] width 242 height 35
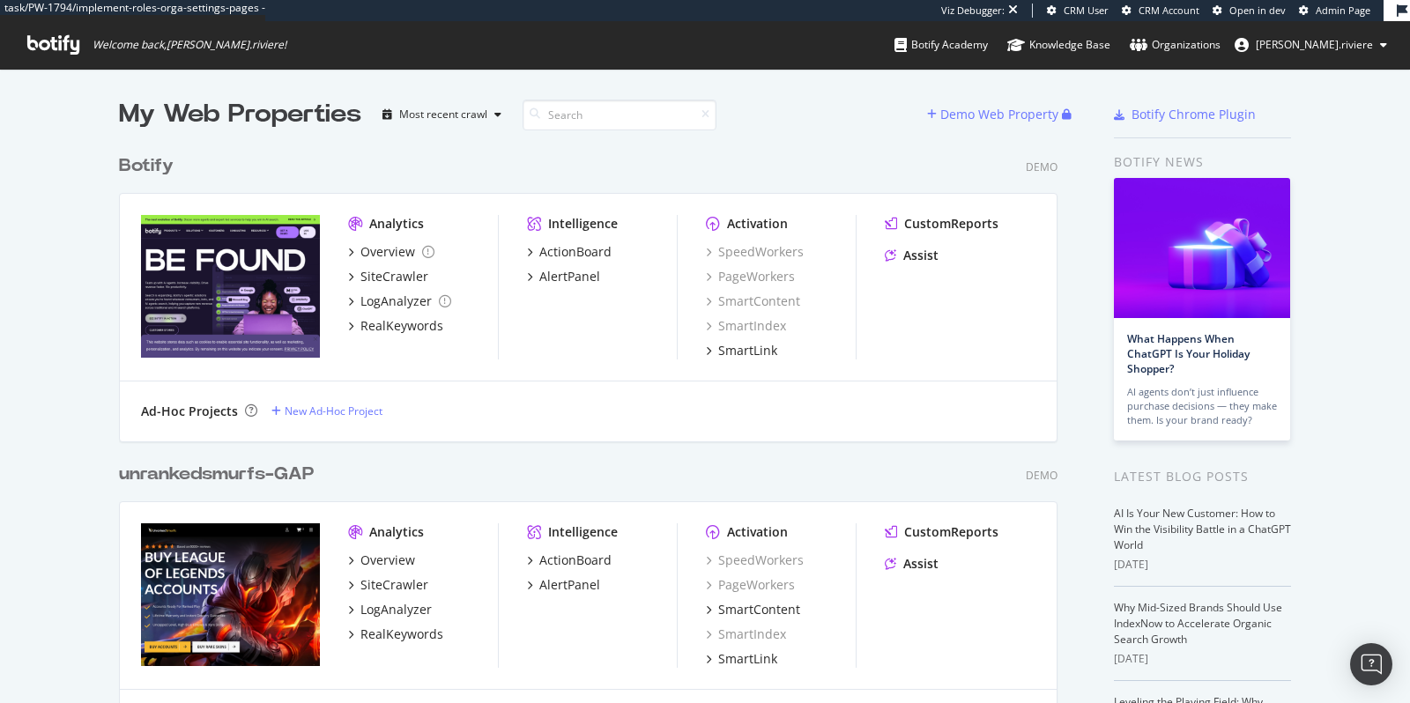
click at [187, 113] on div "My Web Properties" at bounding box center [240, 114] width 242 height 35
click at [125, 110] on div "My Web Properties" at bounding box center [240, 114] width 242 height 35
click at [173, 108] on div "My Web Properties" at bounding box center [240, 114] width 242 height 35
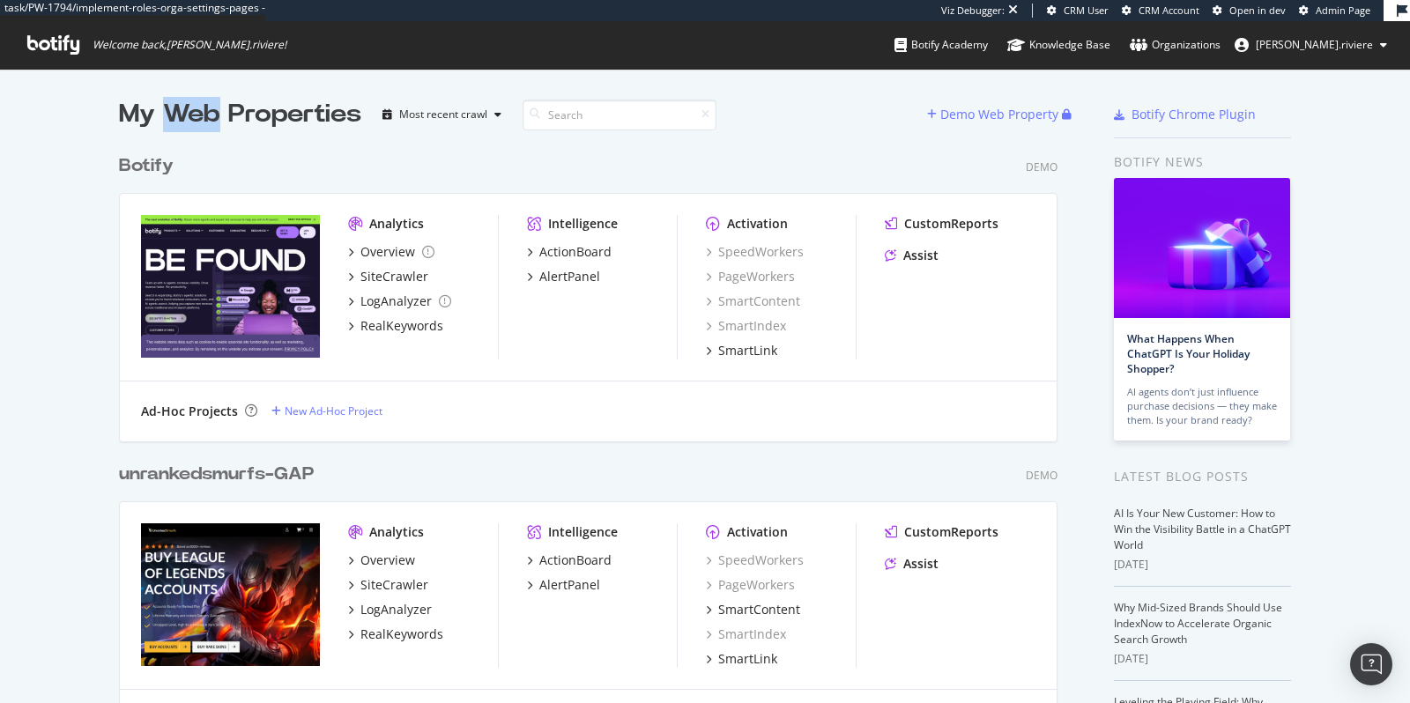
click at [267, 121] on div "My Web Properties" at bounding box center [240, 114] width 242 height 35
click at [197, 108] on div "My Web Properties" at bounding box center [240, 114] width 242 height 35
click at [131, 117] on div "My Web Properties" at bounding box center [240, 114] width 242 height 35
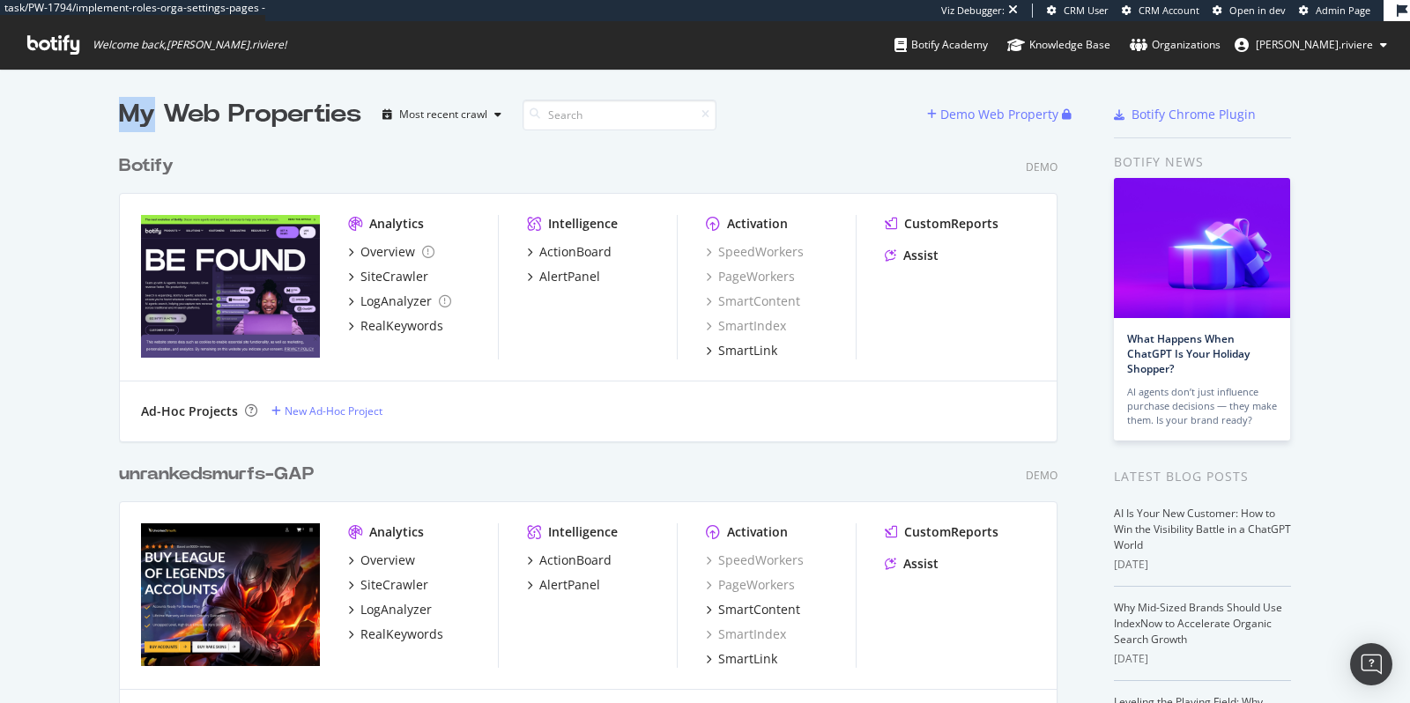
click at [131, 117] on div "My Web Properties" at bounding box center [240, 114] width 242 height 35
click at [192, 114] on div "My Web Properties" at bounding box center [240, 114] width 242 height 35
click at [294, 111] on div "My Web Properties" at bounding box center [240, 114] width 242 height 35
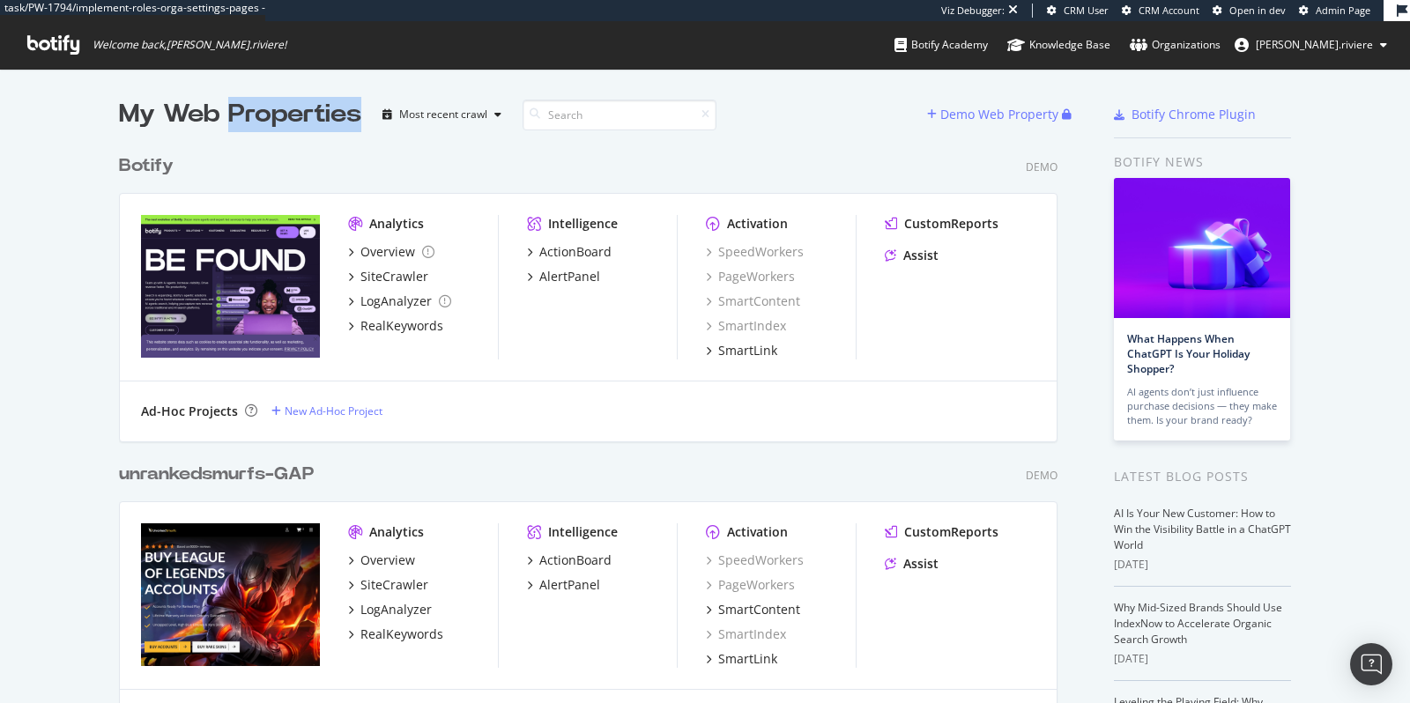
click at [277, 116] on div "My Web Properties" at bounding box center [240, 114] width 242 height 35
click at [214, 115] on div "My Web Properties" at bounding box center [240, 114] width 242 height 35
click at [184, 122] on div "My Web Properties" at bounding box center [240, 114] width 242 height 35
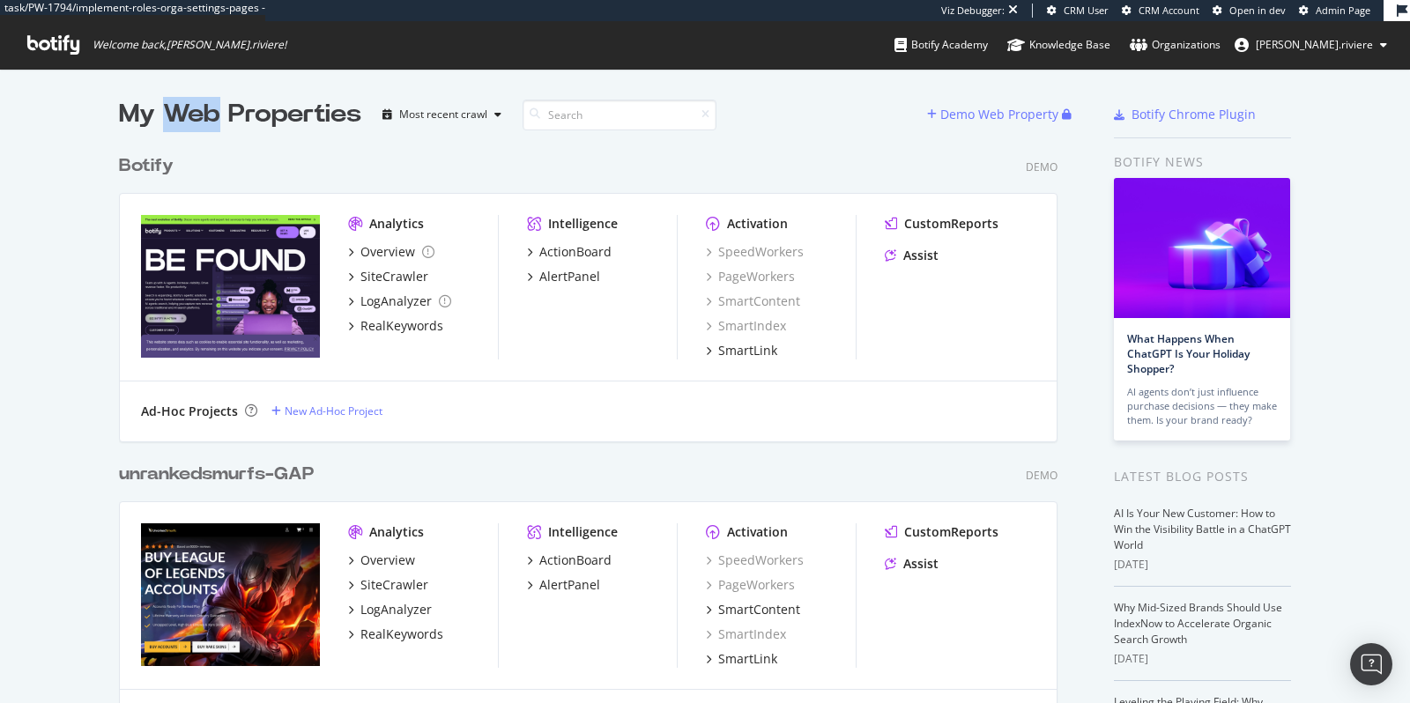
click at [123, 121] on div "My Web Properties" at bounding box center [240, 114] width 242 height 35
click at [182, 115] on div "My Web Properties" at bounding box center [240, 114] width 242 height 35
click at [263, 119] on div "My Web Properties" at bounding box center [240, 114] width 242 height 35
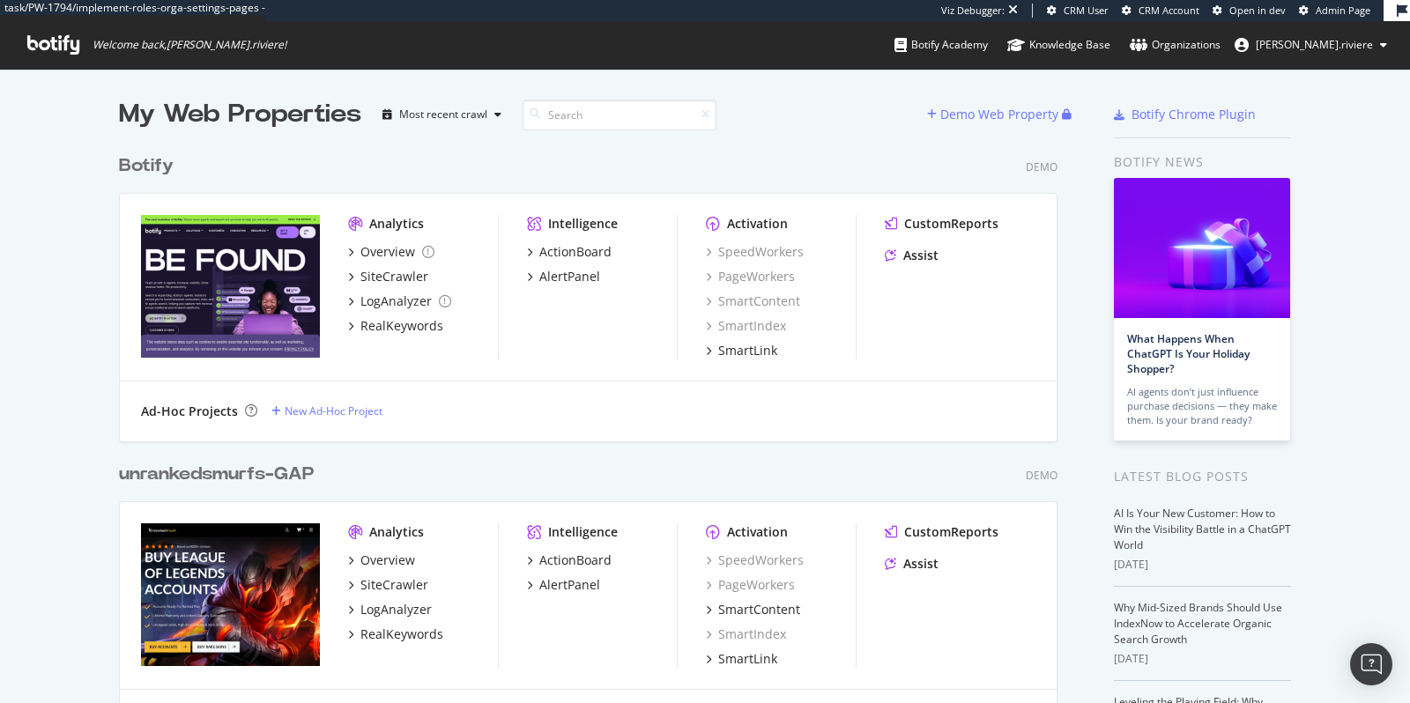
click at [263, 119] on div "My Web Properties" at bounding box center [240, 114] width 242 height 35
click at [191, 123] on div "My Web Properties" at bounding box center [240, 114] width 242 height 35
click at [140, 117] on div "My Web Properties" at bounding box center [240, 114] width 242 height 35
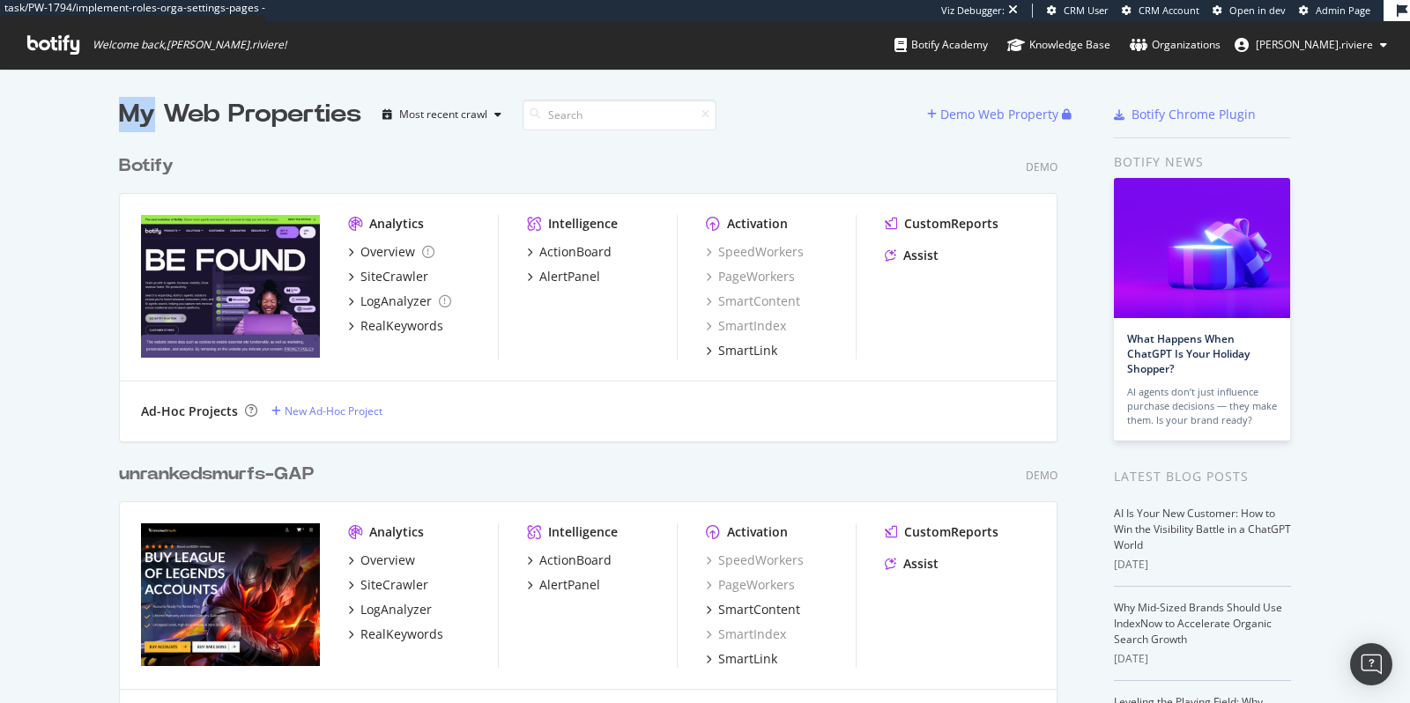
click at [198, 113] on div "My Web Properties" at bounding box center [240, 114] width 242 height 35
click at [255, 115] on div "My Web Properties" at bounding box center [240, 114] width 242 height 35
click at [189, 109] on div "My Web Properties" at bounding box center [240, 114] width 242 height 35
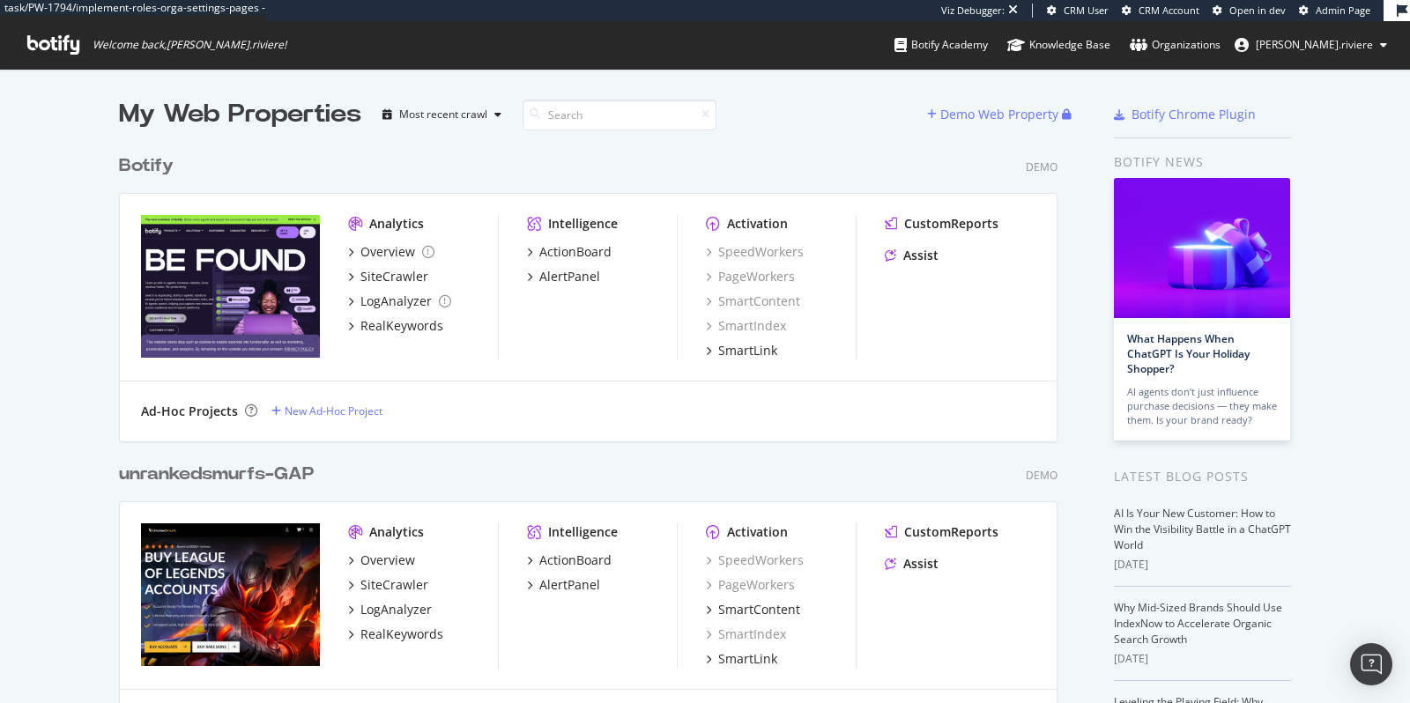
click at [189, 109] on div "My Web Properties" at bounding box center [240, 114] width 242 height 35
click at [143, 118] on div "My Web Properties" at bounding box center [240, 114] width 242 height 35
click at [308, 114] on div "My Web Properties" at bounding box center [240, 114] width 242 height 35
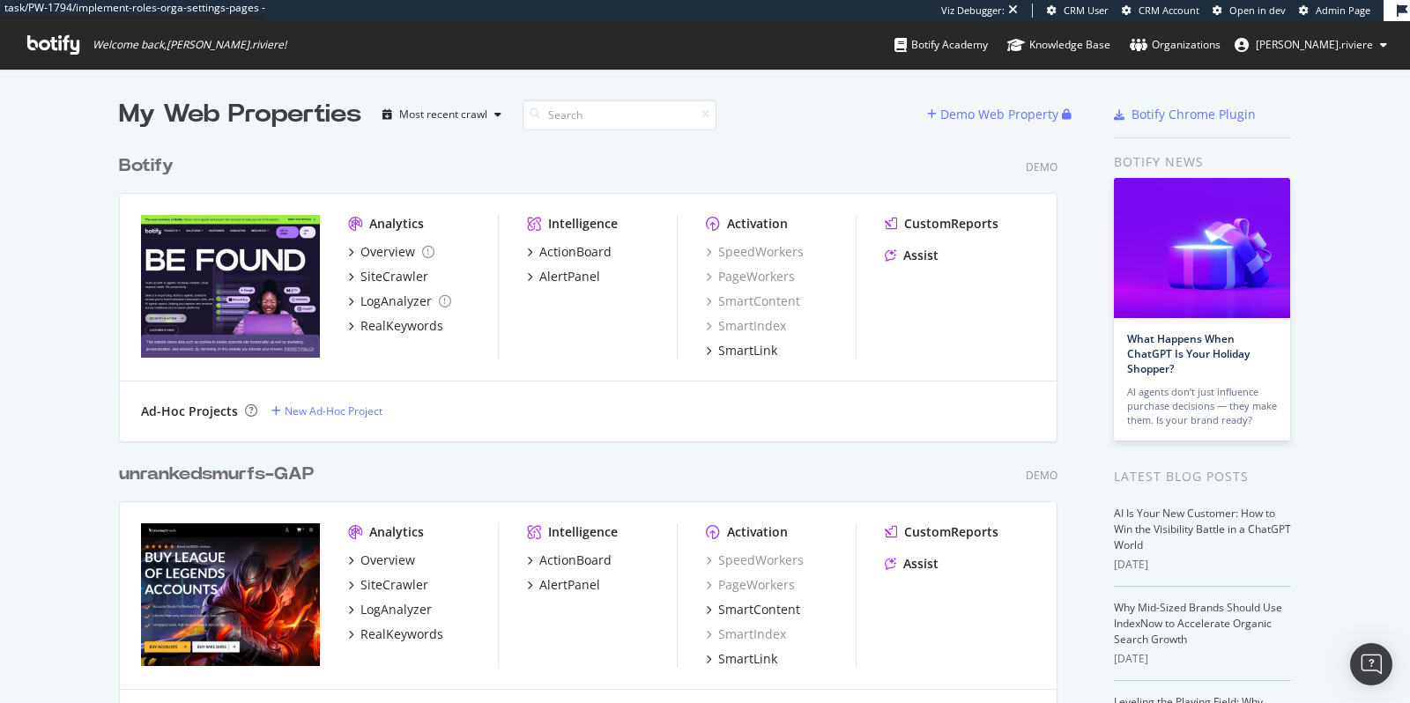
click at [194, 127] on div "My Web Properties" at bounding box center [240, 114] width 242 height 35
click at [192, 112] on div "My Web Properties" at bounding box center [240, 114] width 242 height 35
click at [144, 118] on div "My Web Properties" at bounding box center [240, 114] width 242 height 35
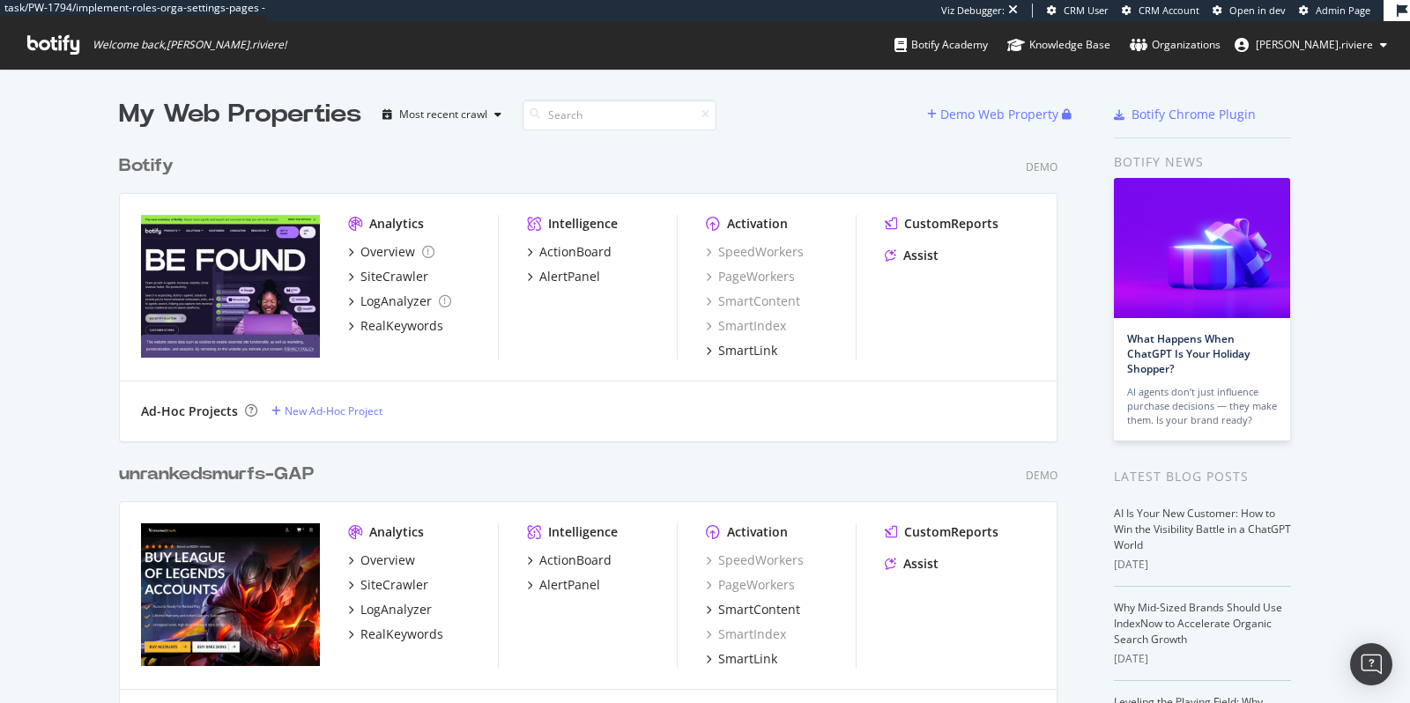
click at [204, 119] on div "My Web Properties" at bounding box center [240, 114] width 242 height 35
click at [276, 107] on div "My Web Properties" at bounding box center [240, 114] width 242 height 35
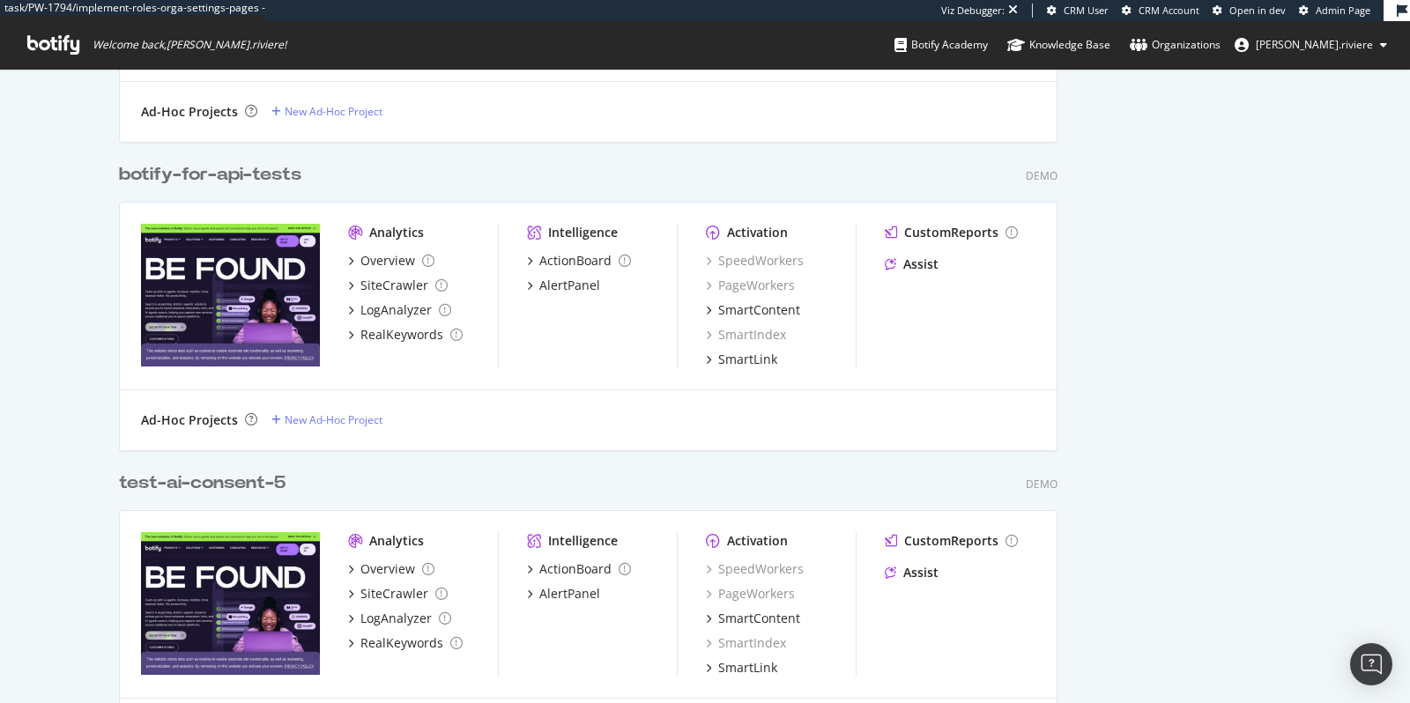
scroll to position [4623, 0]
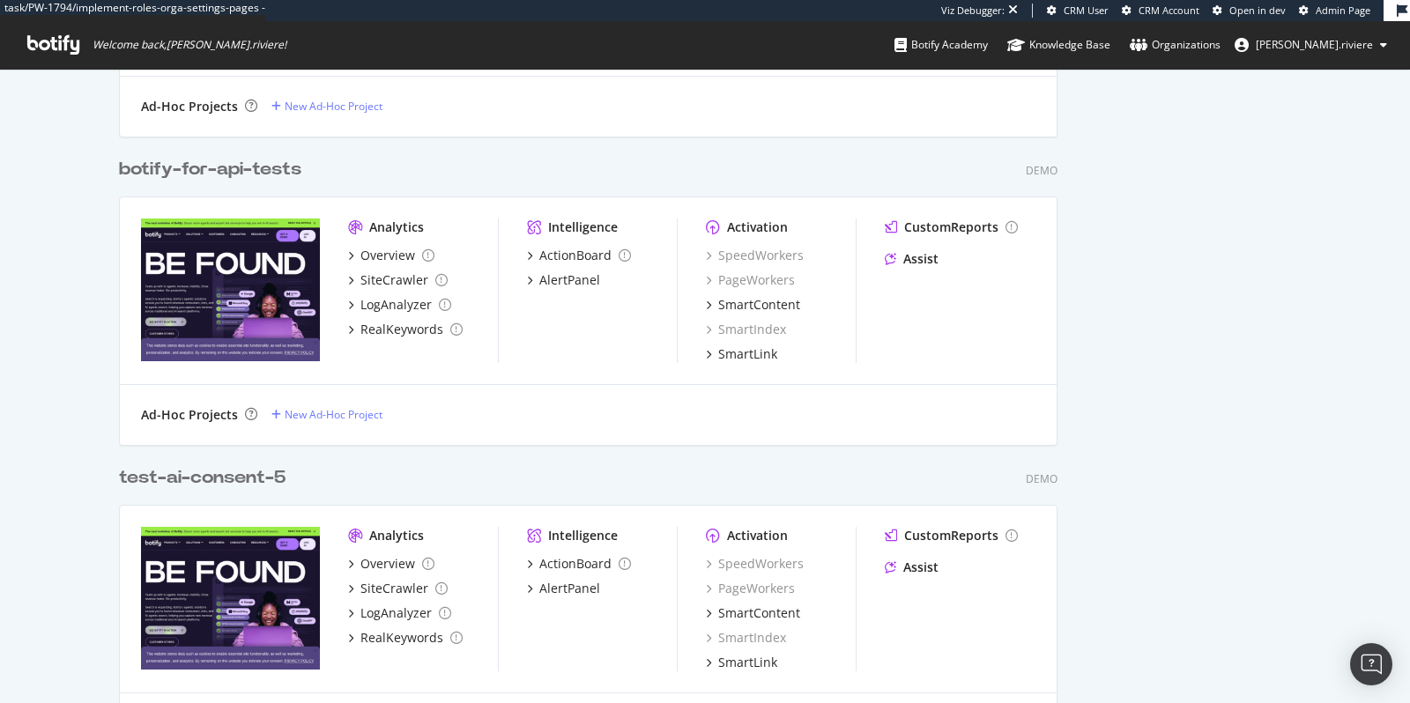
click at [231, 166] on div "botify-for-api-tests" at bounding box center [210, 170] width 182 height 26
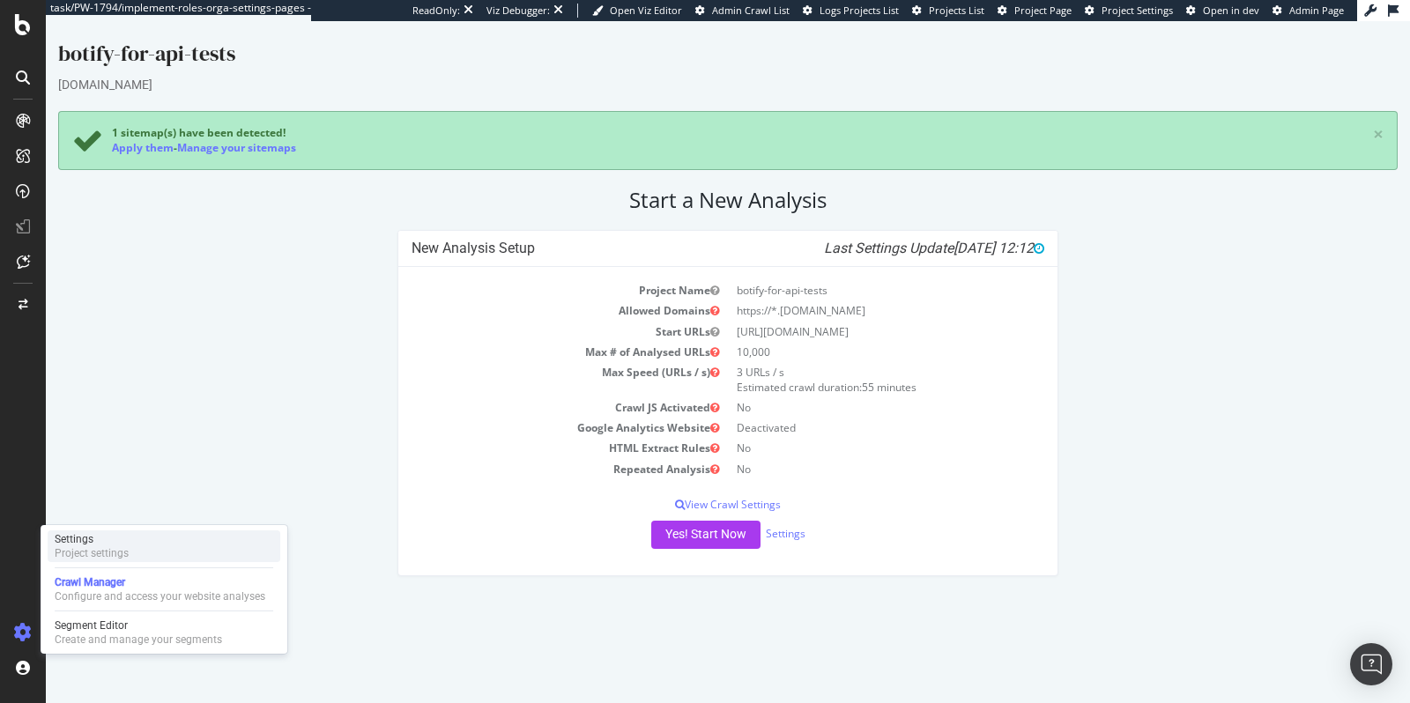
click at [85, 546] on div "Project settings" at bounding box center [92, 553] width 74 height 14
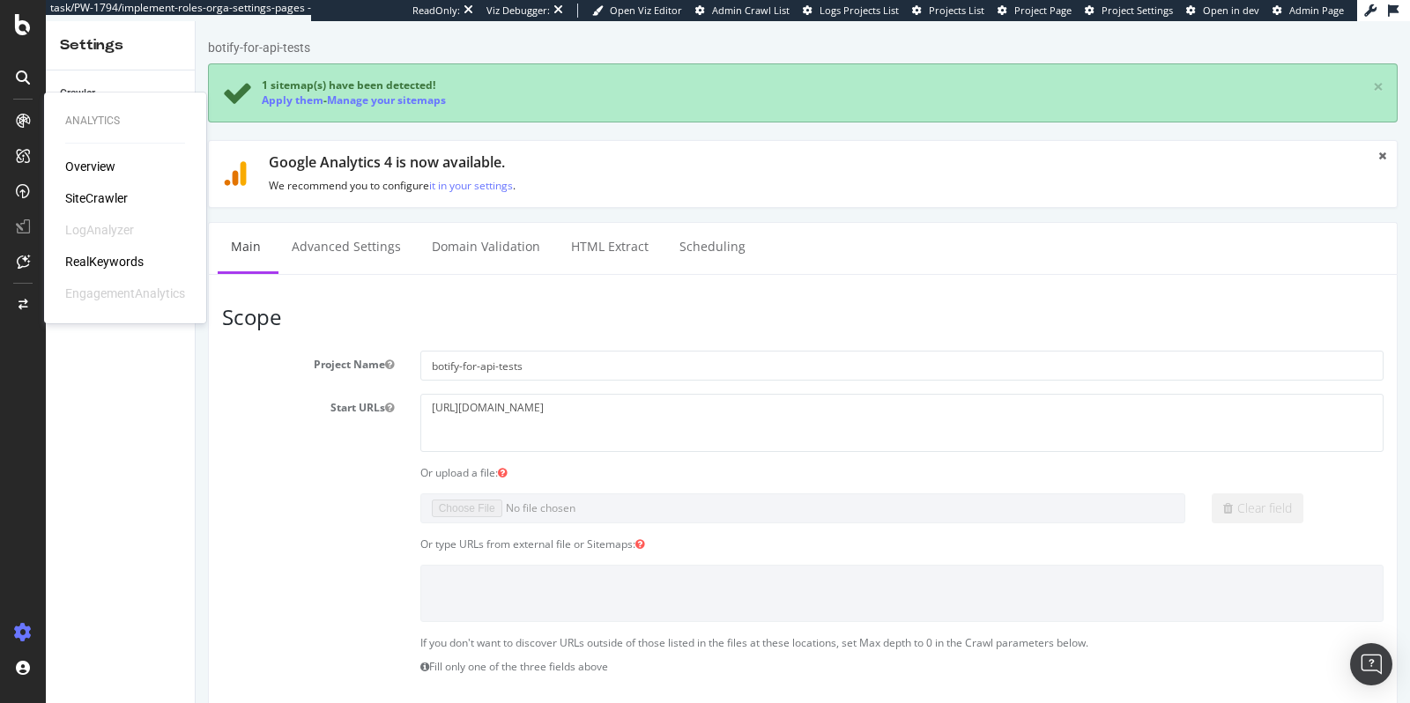
click at [85, 194] on div "SiteCrawler" at bounding box center [96, 198] width 63 height 18
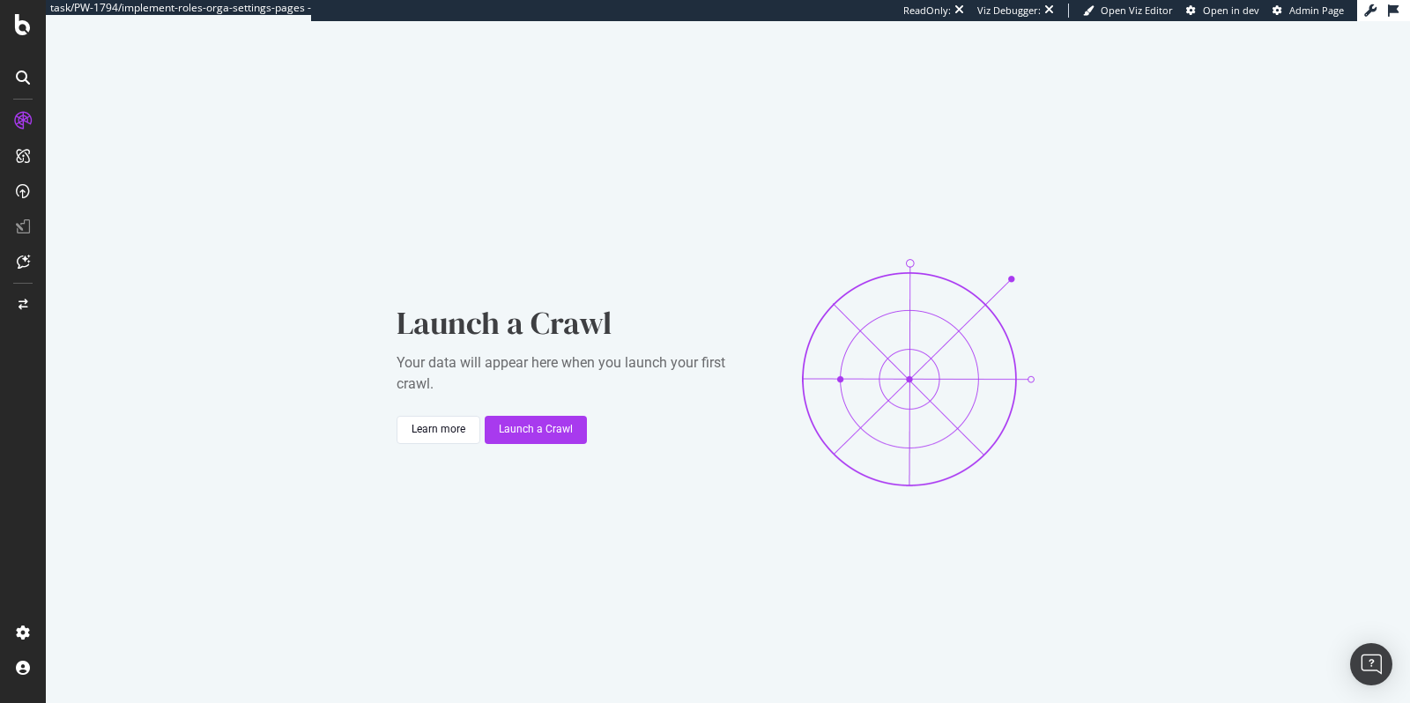
click at [172, 360] on div "Launch a Crawl Your data will appear here when you launch your first crawl. Lea…" at bounding box center [728, 372] width 1364 height 703
